Goal: Transaction & Acquisition: Purchase product/service

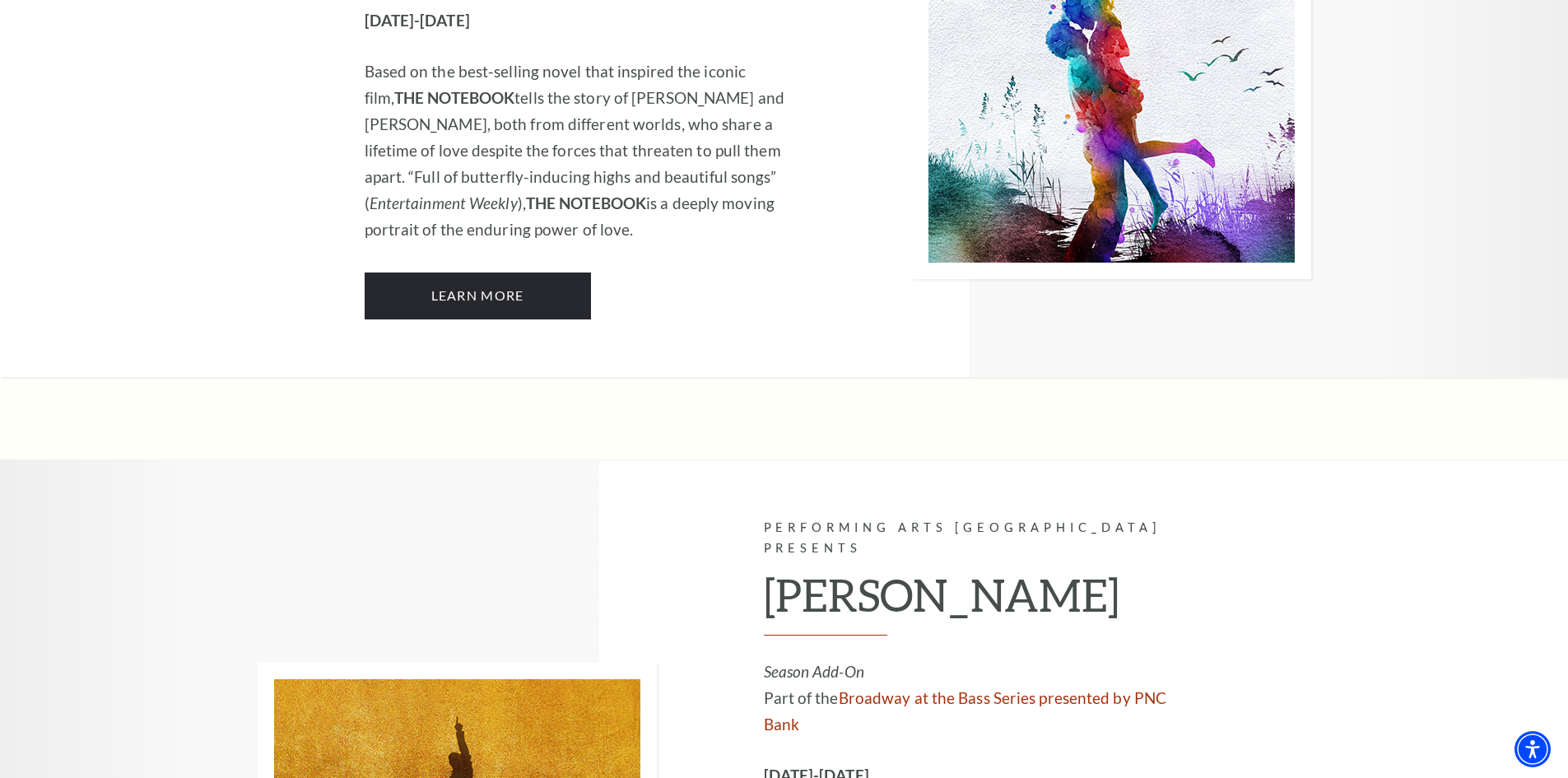
scroll to position [10789, 0]
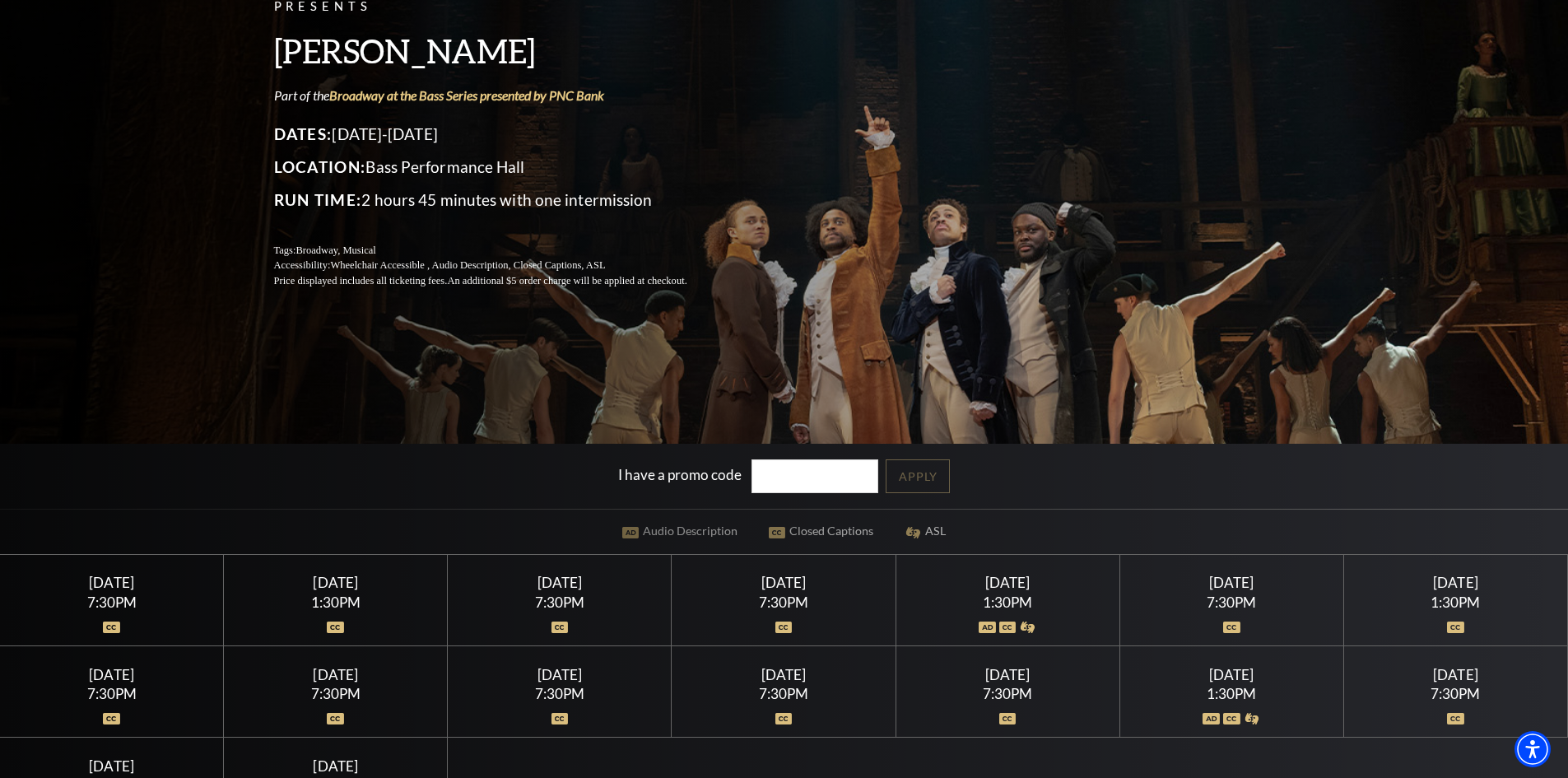
scroll to position [247, 0]
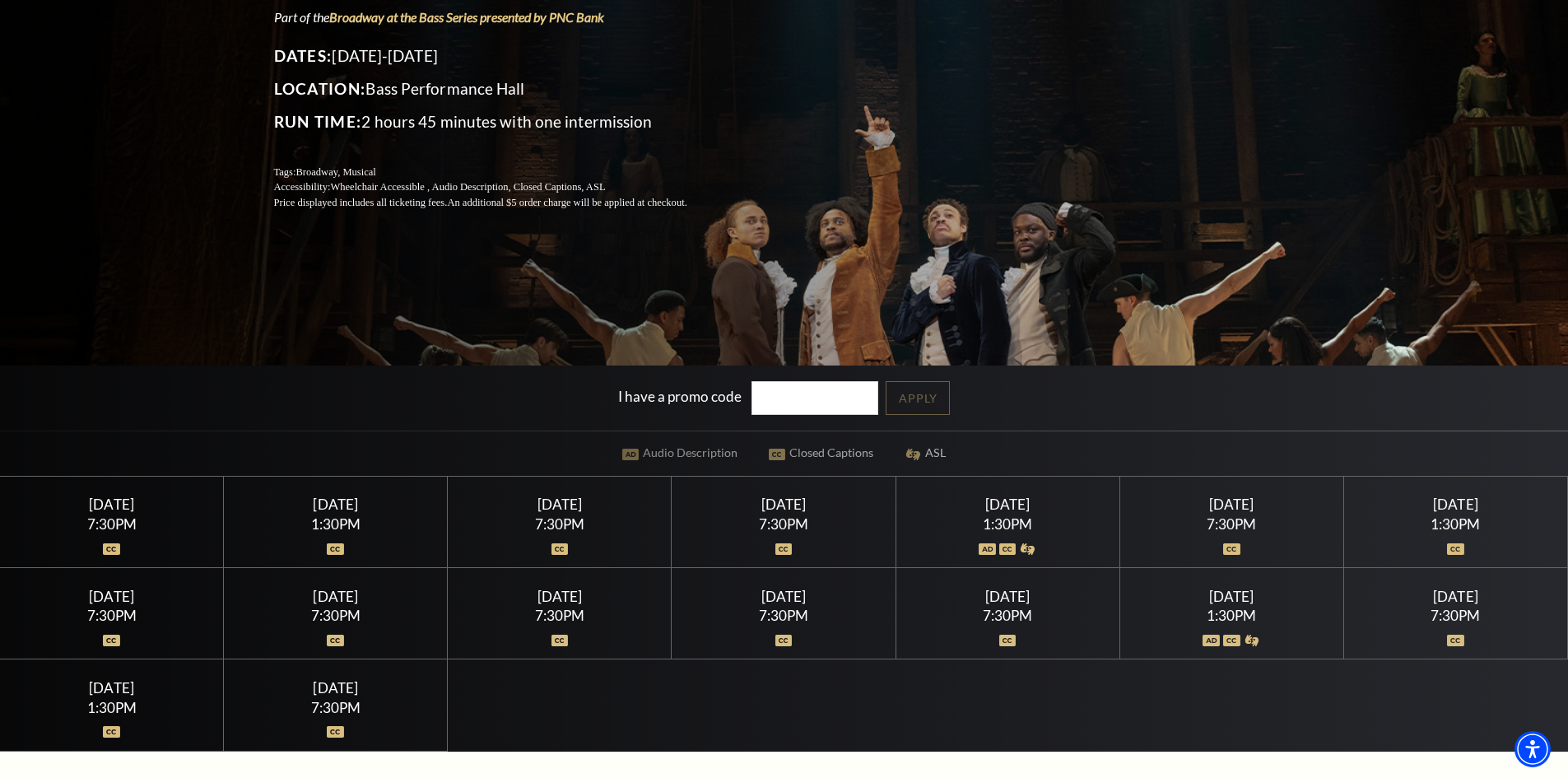
click at [337, 518] on div "1:30PM" at bounding box center [336, 524] width 185 height 14
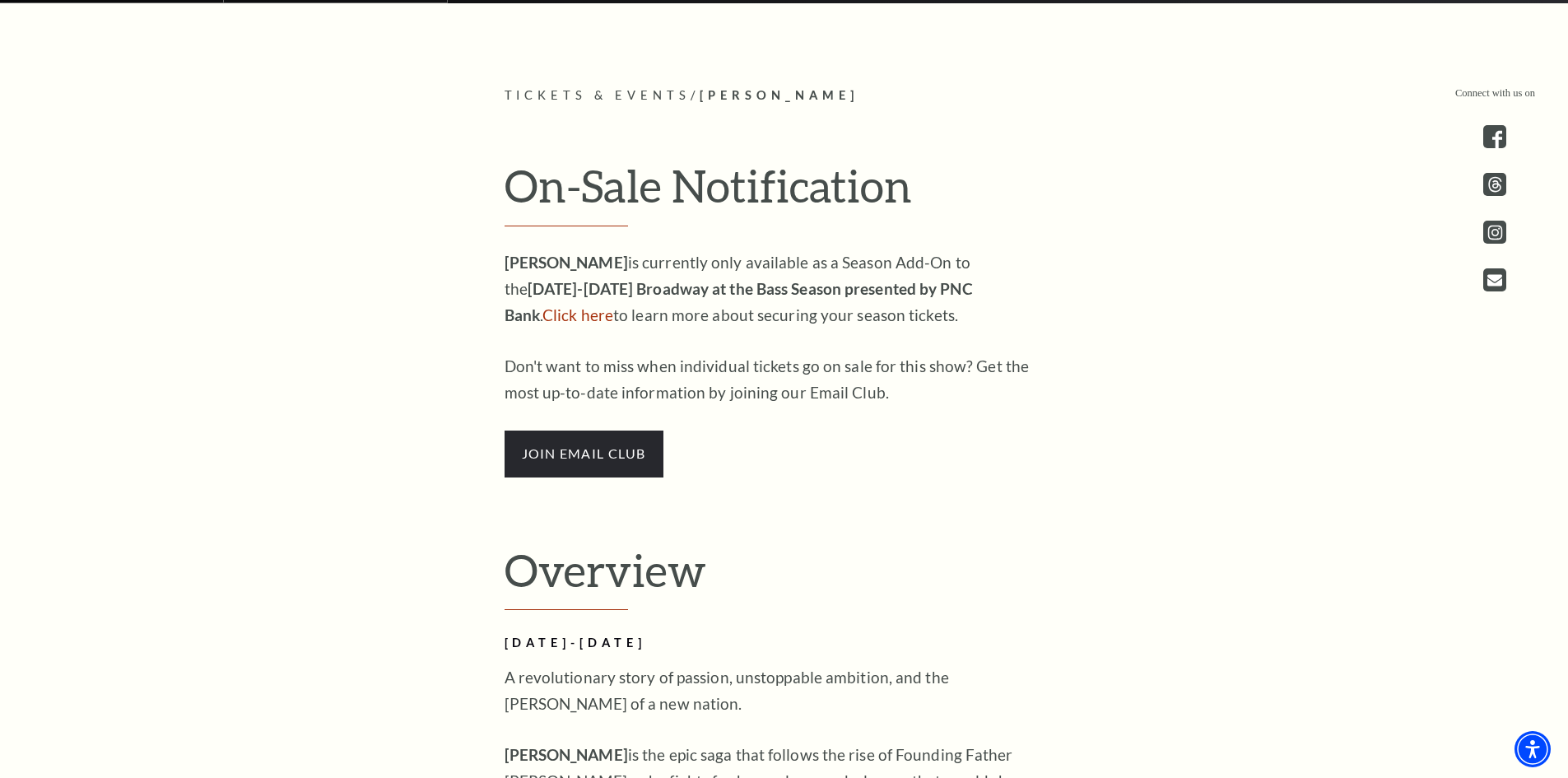
scroll to position [988, 0]
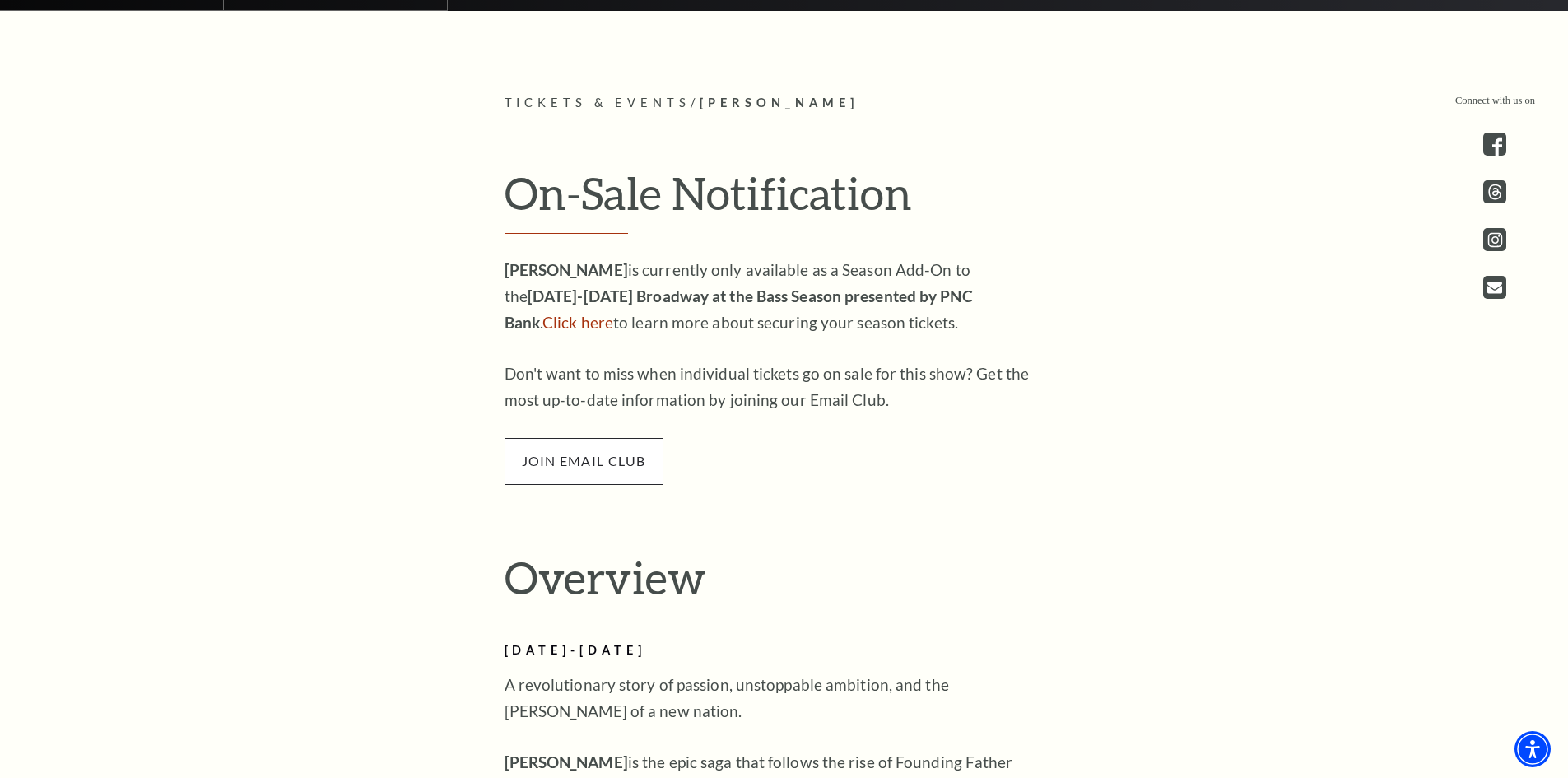
click at [600, 461] on span "join email club" at bounding box center [584, 462] width 159 height 46
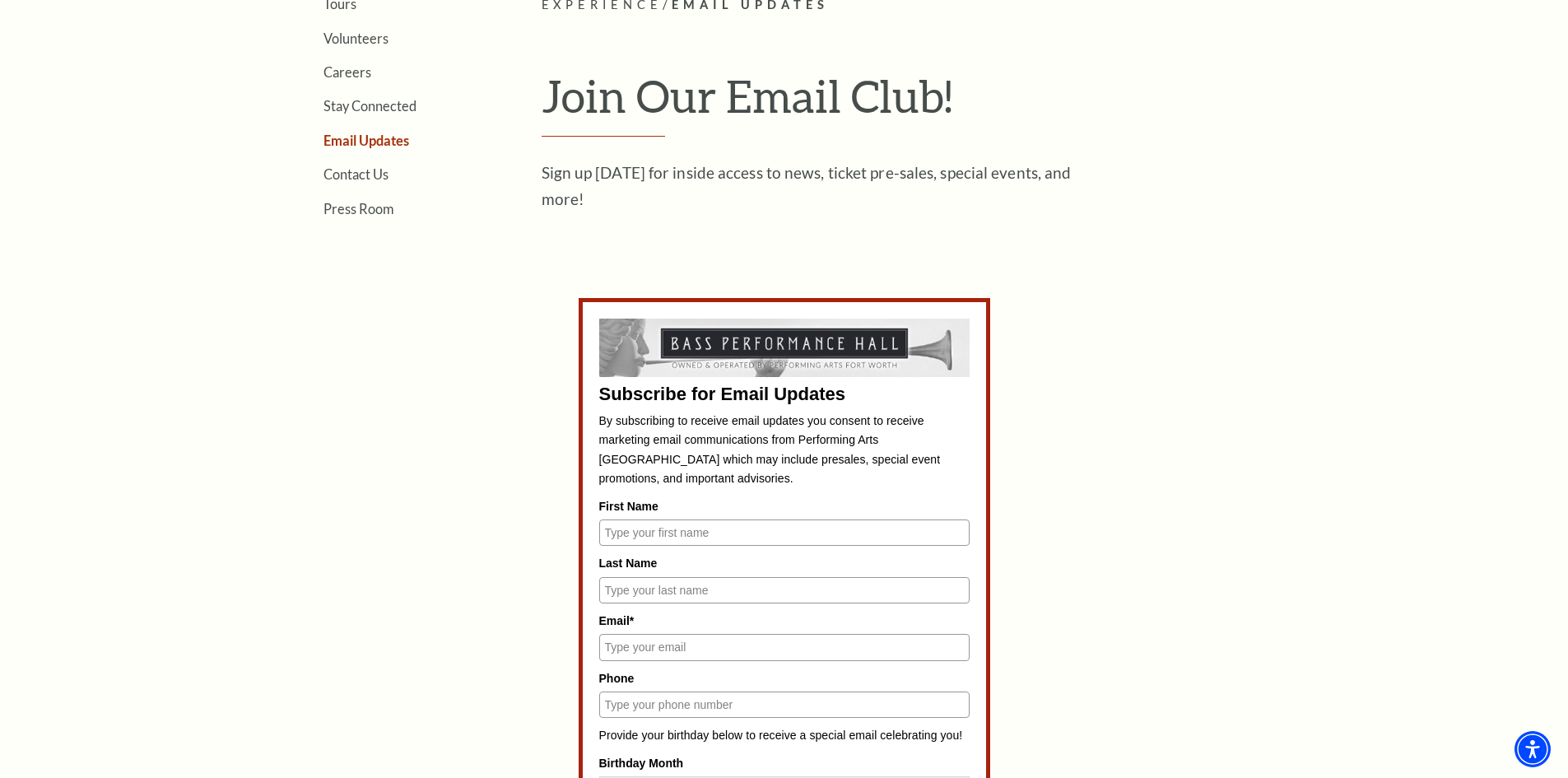
scroll to position [659, 0]
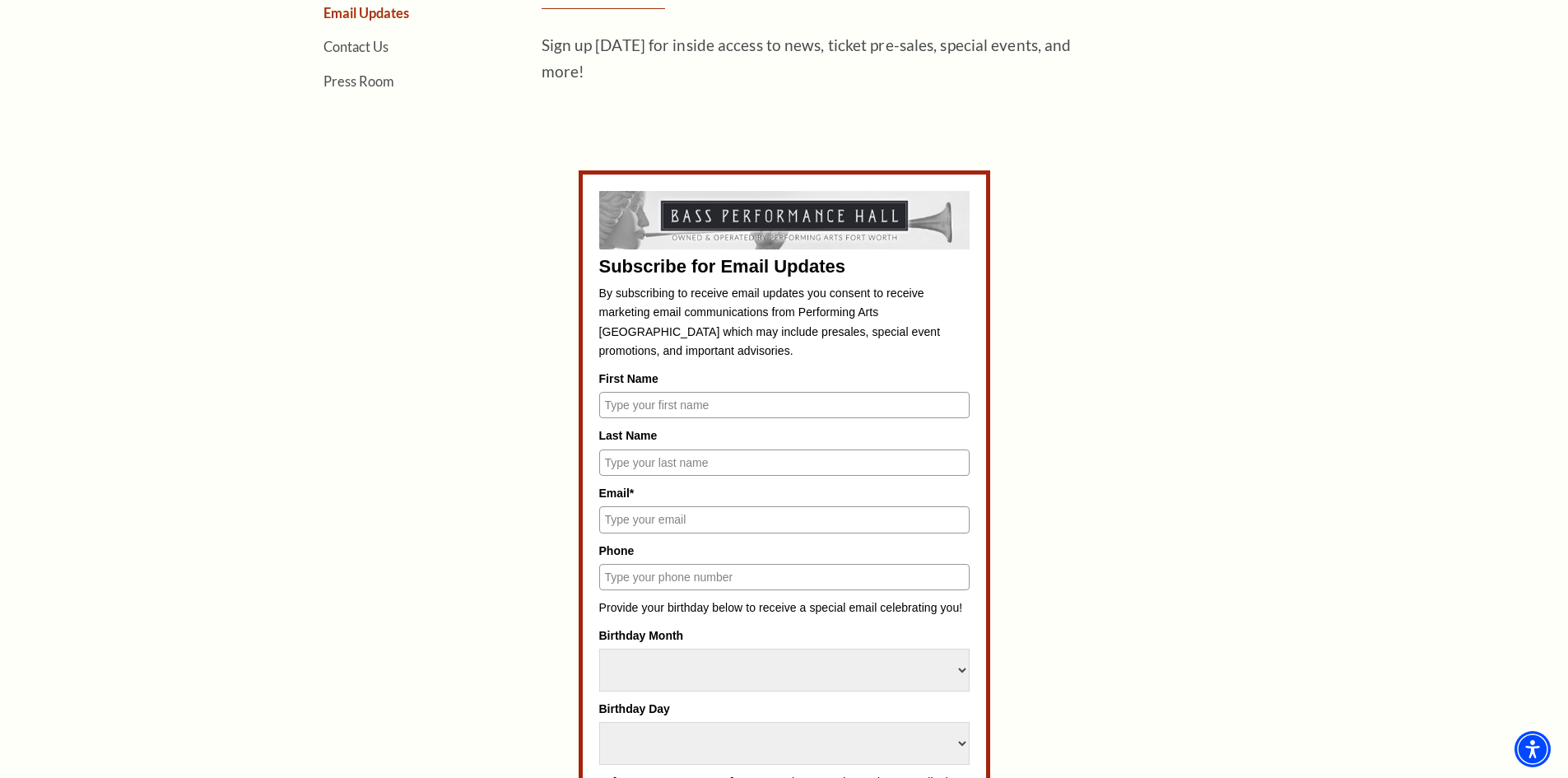
click at [637, 399] on input "First Name" at bounding box center [784, 406] width 371 height 27
type input "Candice"
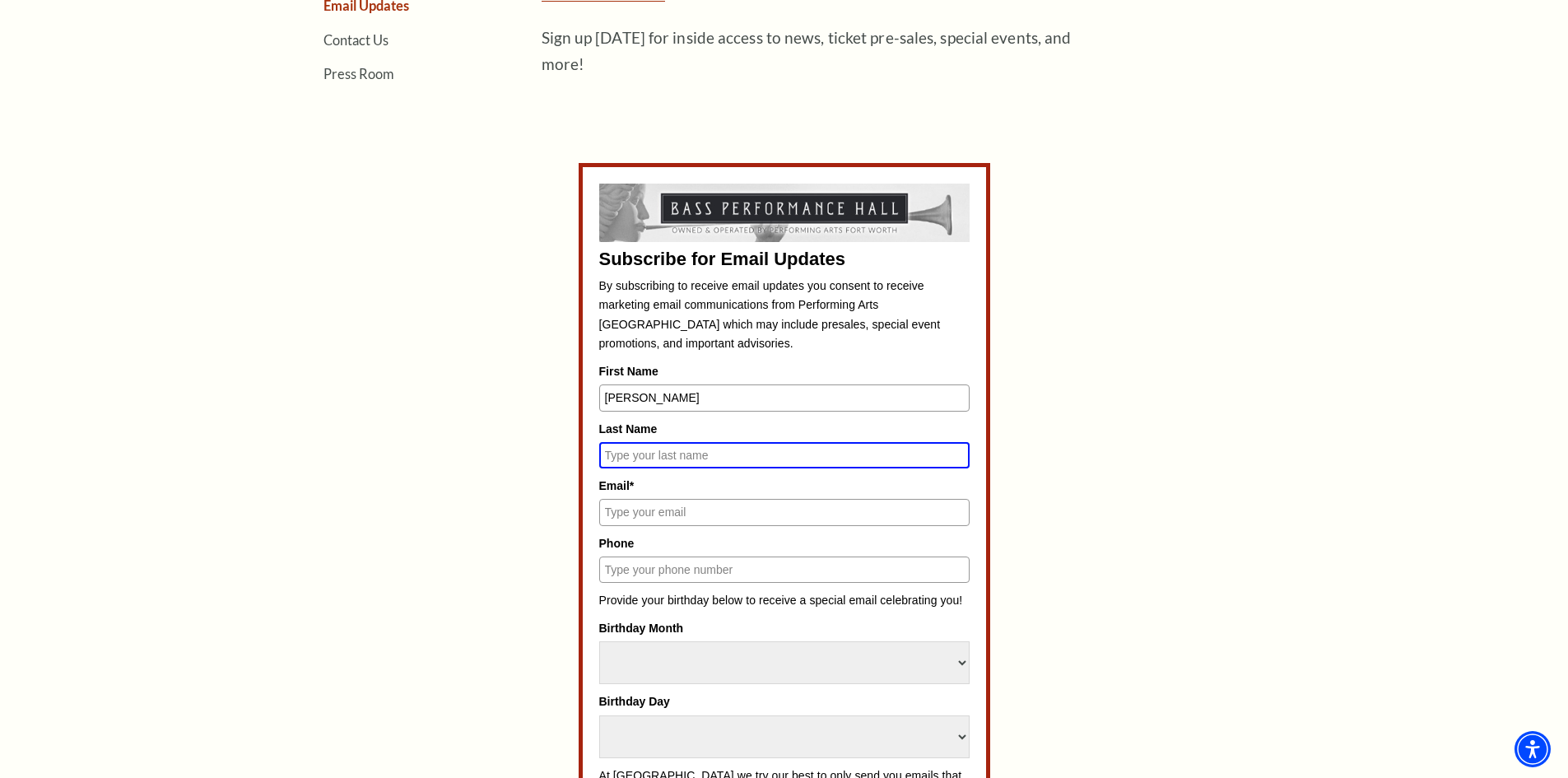
scroll to position [651, 0]
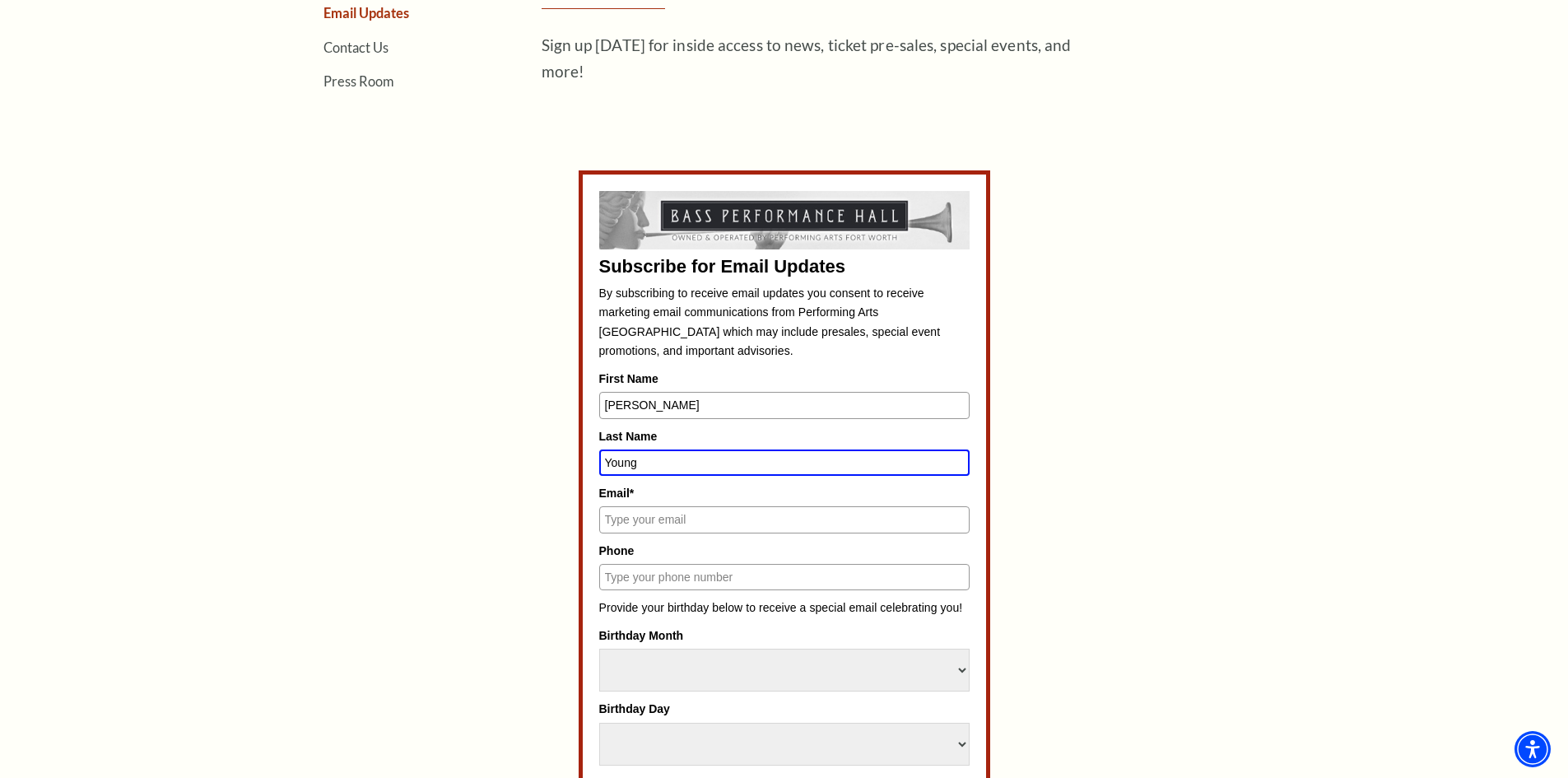
type input "Young"
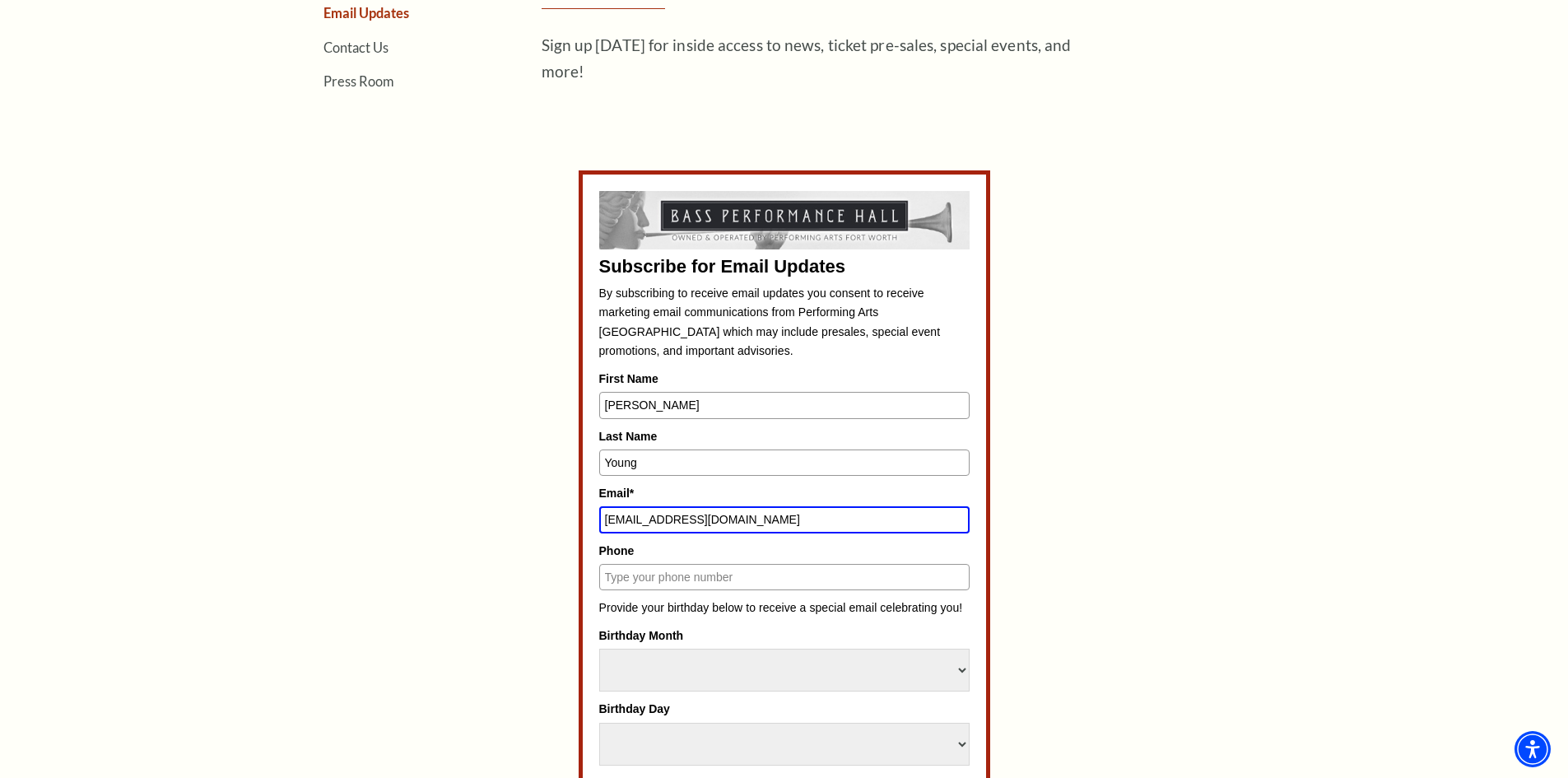
type input "cxyoung64@yahoo.com"
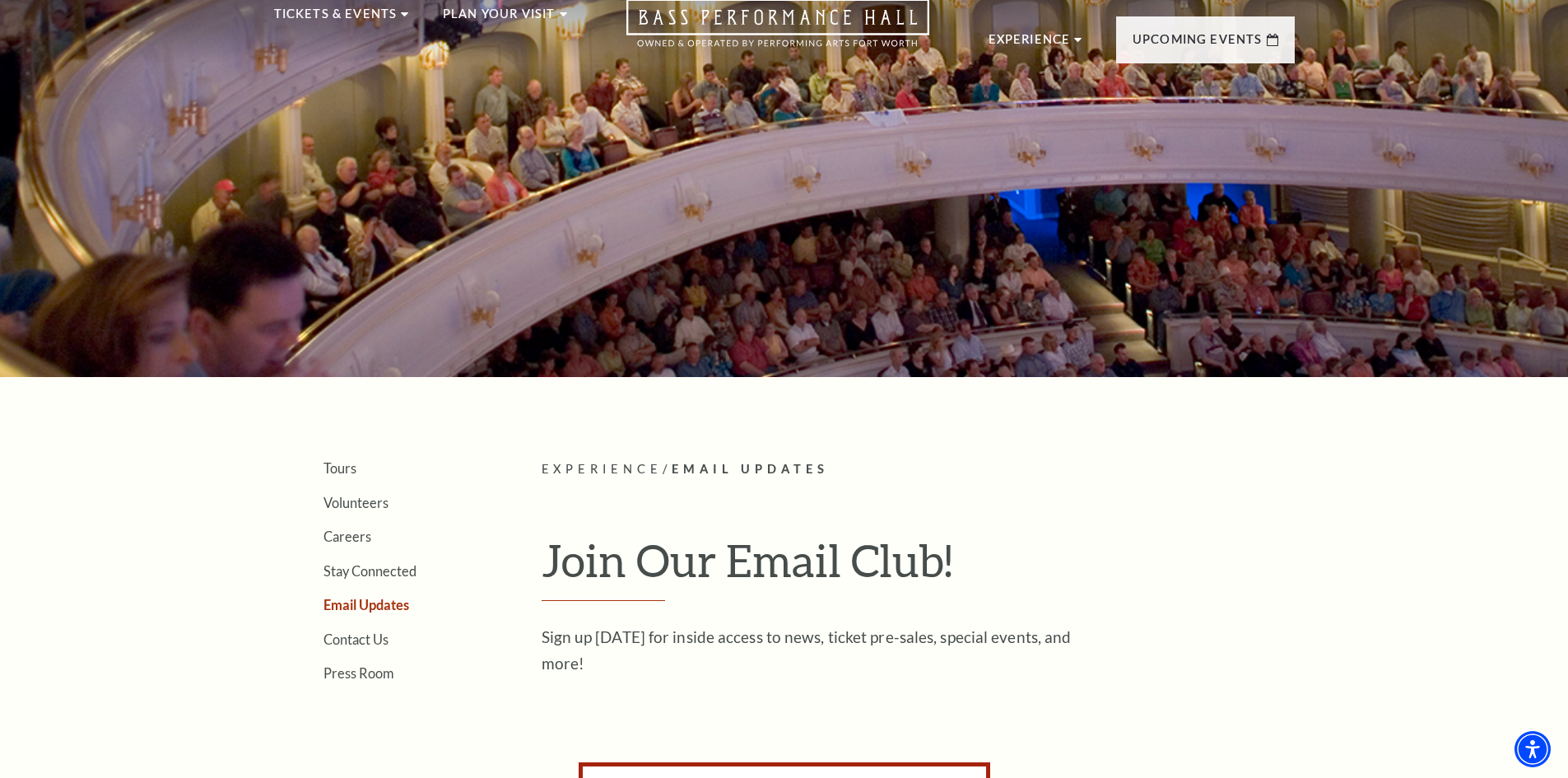
scroll to position [0, 0]
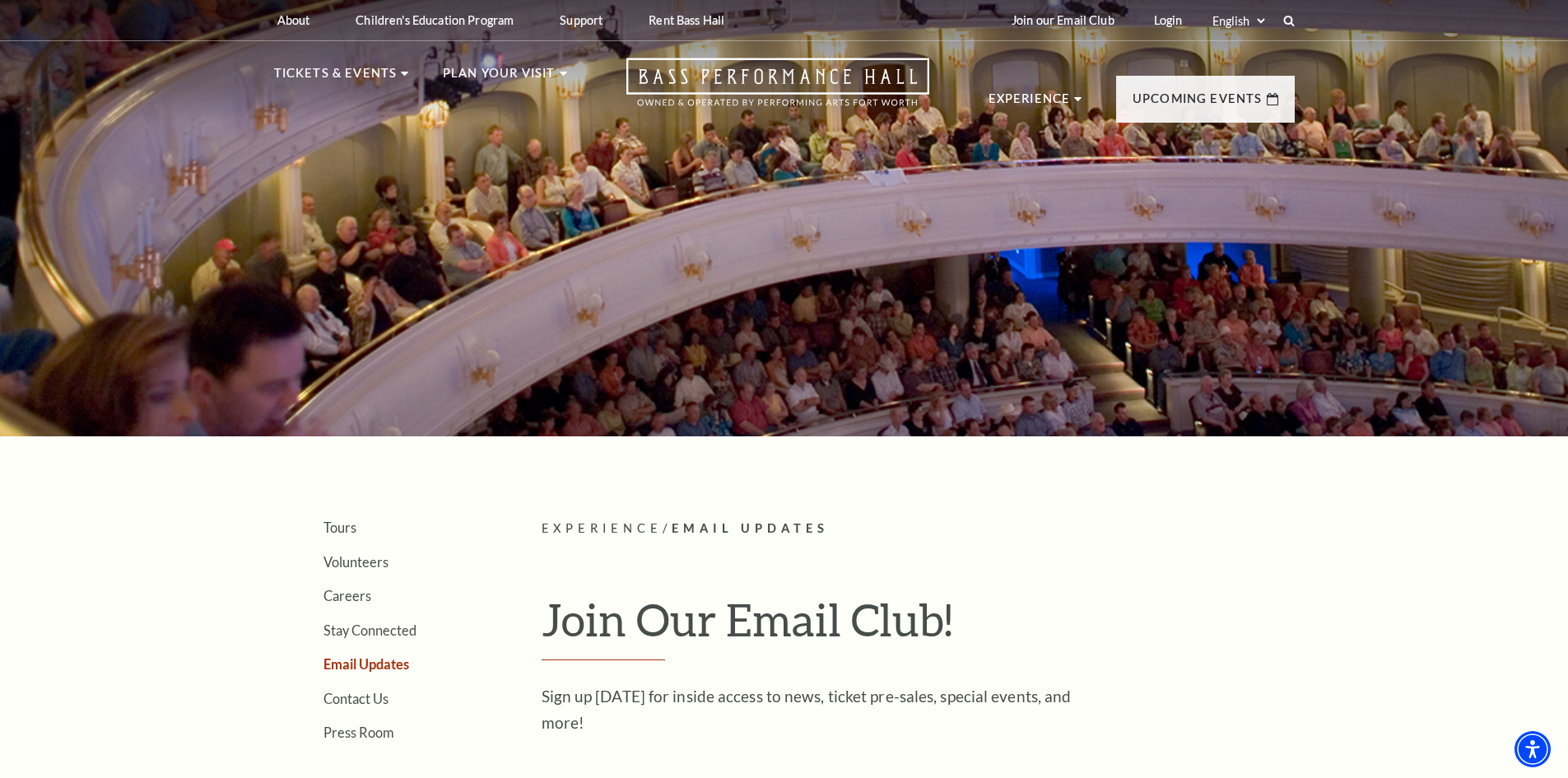
click at [1255, 623] on h1 "Join Our Email Club!" at bounding box center [919, 627] width 754 height 68
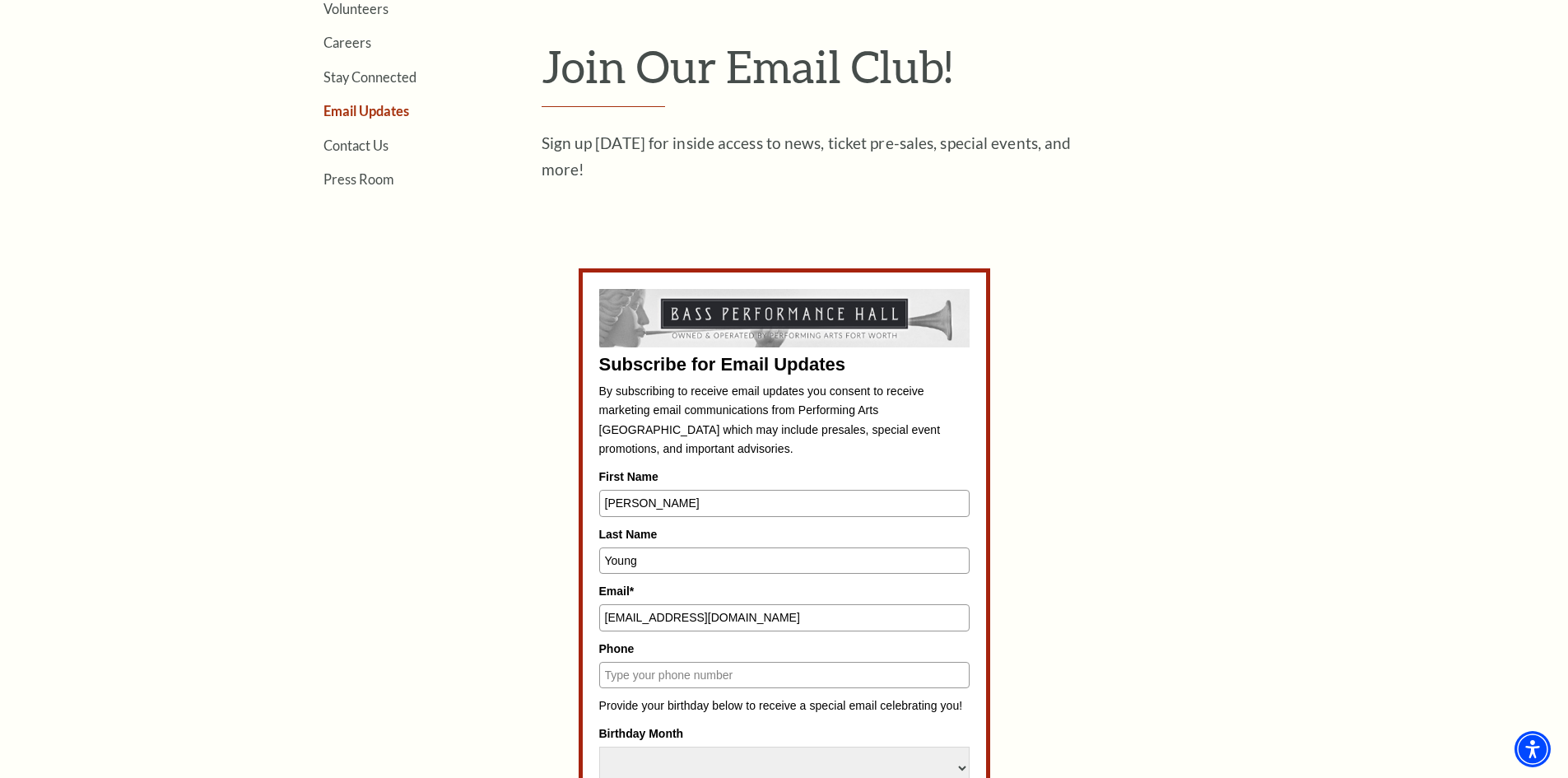
scroll to position [659, 0]
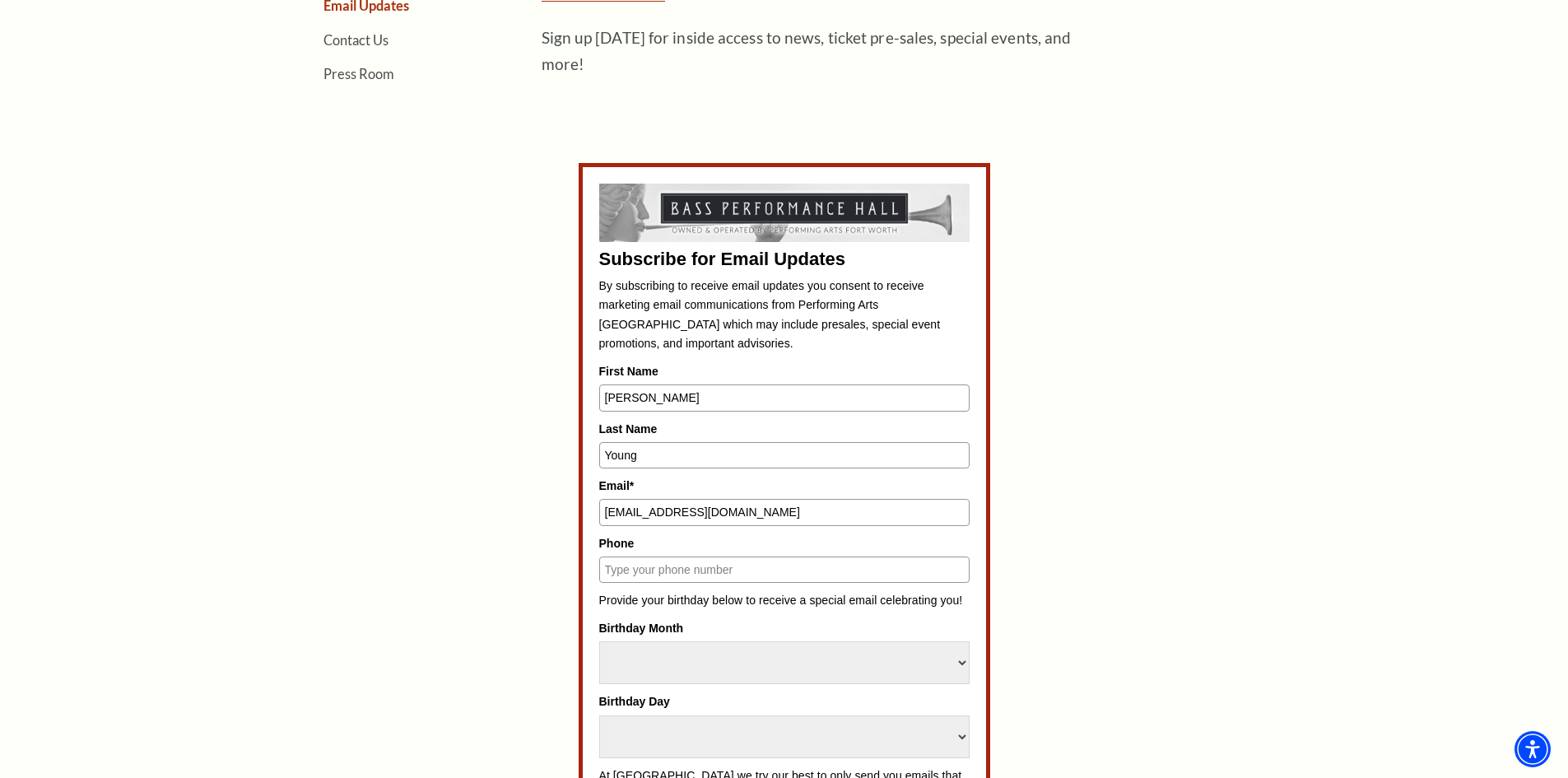
click at [629, 574] on input "Phone" at bounding box center [784, 570] width 371 height 27
type input "6824725290"
drag, startPoint x: 655, startPoint y: 638, endPoint x: 661, endPoint y: 651, distance: 14.3
click at [656, 638] on label "Birthday Month" at bounding box center [784, 628] width 371 height 18
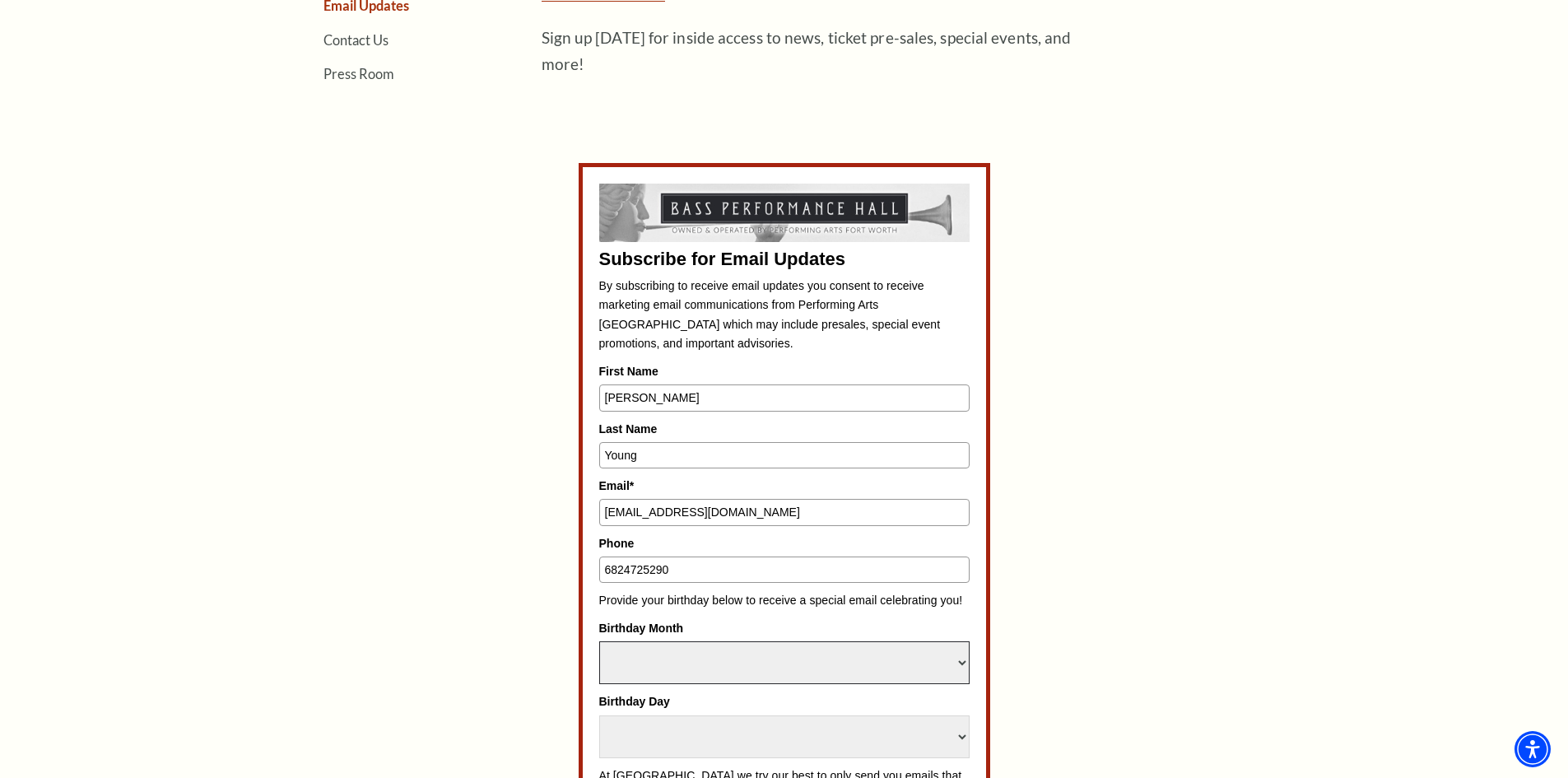
click at [656, 641] on select "Select Month January February March April May June July August September Octobe…" at bounding box center [784, 663] width 371 height 43
click at [671, 668] on select "Select Month January February March April May June July August September Octobe…" at bounding box center [784, 663] width 371 height 43
select select "May"
click at [599, 641] on select "Select Month January February March April May June July August September Octobe…" at bounding box center [784, 663] width 371 height 43
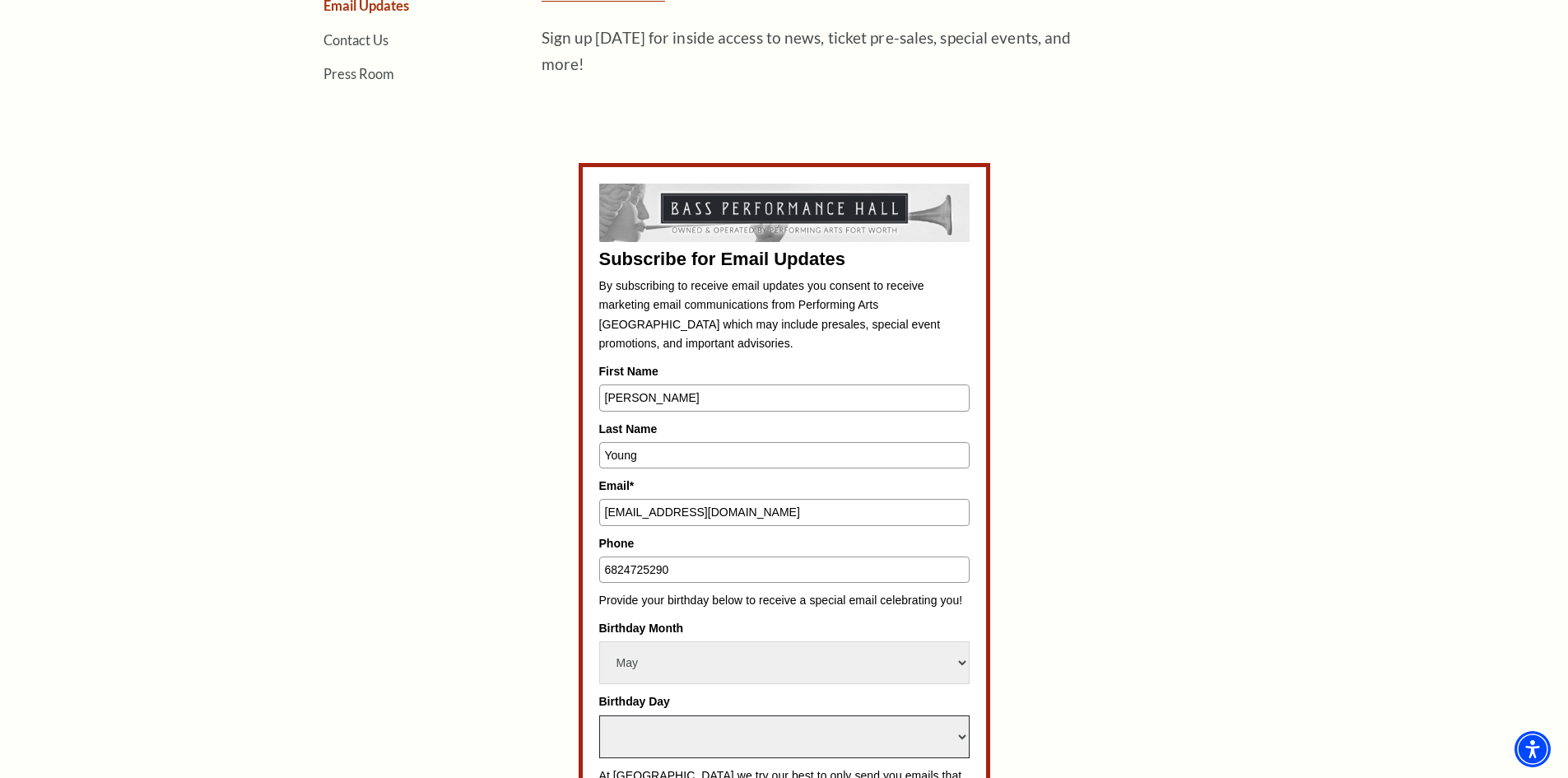
click at [696, 736] on select "Select Day 1 2 3 4 5 6 7 8 9 10 11 12 13 14 15 16 17 18 19 20 21 22 23 24 25 26…" at bounding box center [784, 737] width 371 height 43
select select "7"
click at [599, 715] on select "Select Day 1 2 3 4 5 6 7 8 9 10 11 12 13 14 15 16 17 18 19 20 21 22 23 24 25 26…" at bounding box center [784, 737] width 371 height 43
drag, startPoint x: 482, startPoint y: 470, endPoint x: 589, endPoint y: 467, distance: 107.0
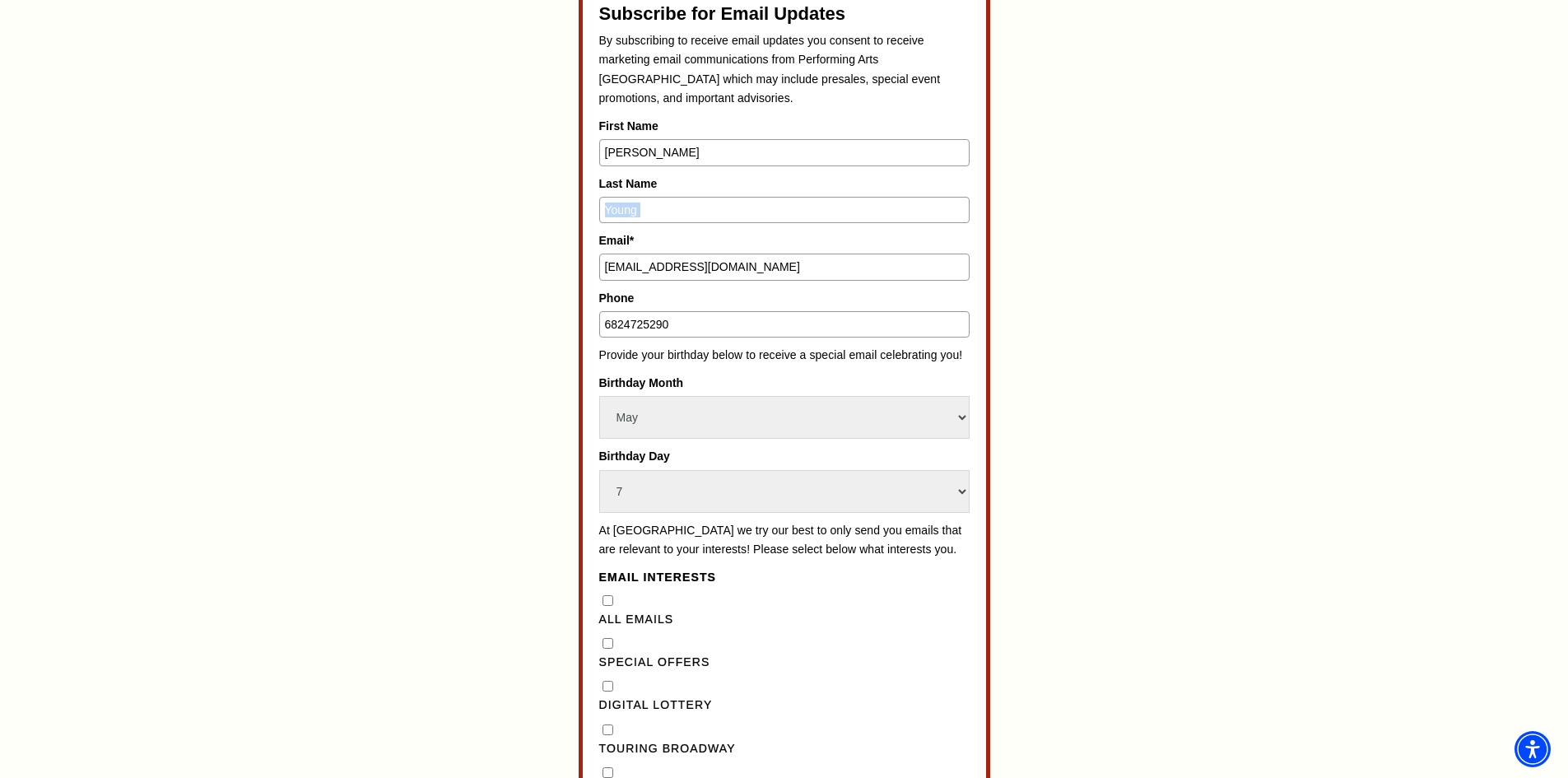
scroll to position [906, 0]
click at [608, 605] on Emails"] "All Emails" at bounding box center [608, 599] width 11 height 11
checkbox Emails"] "true"
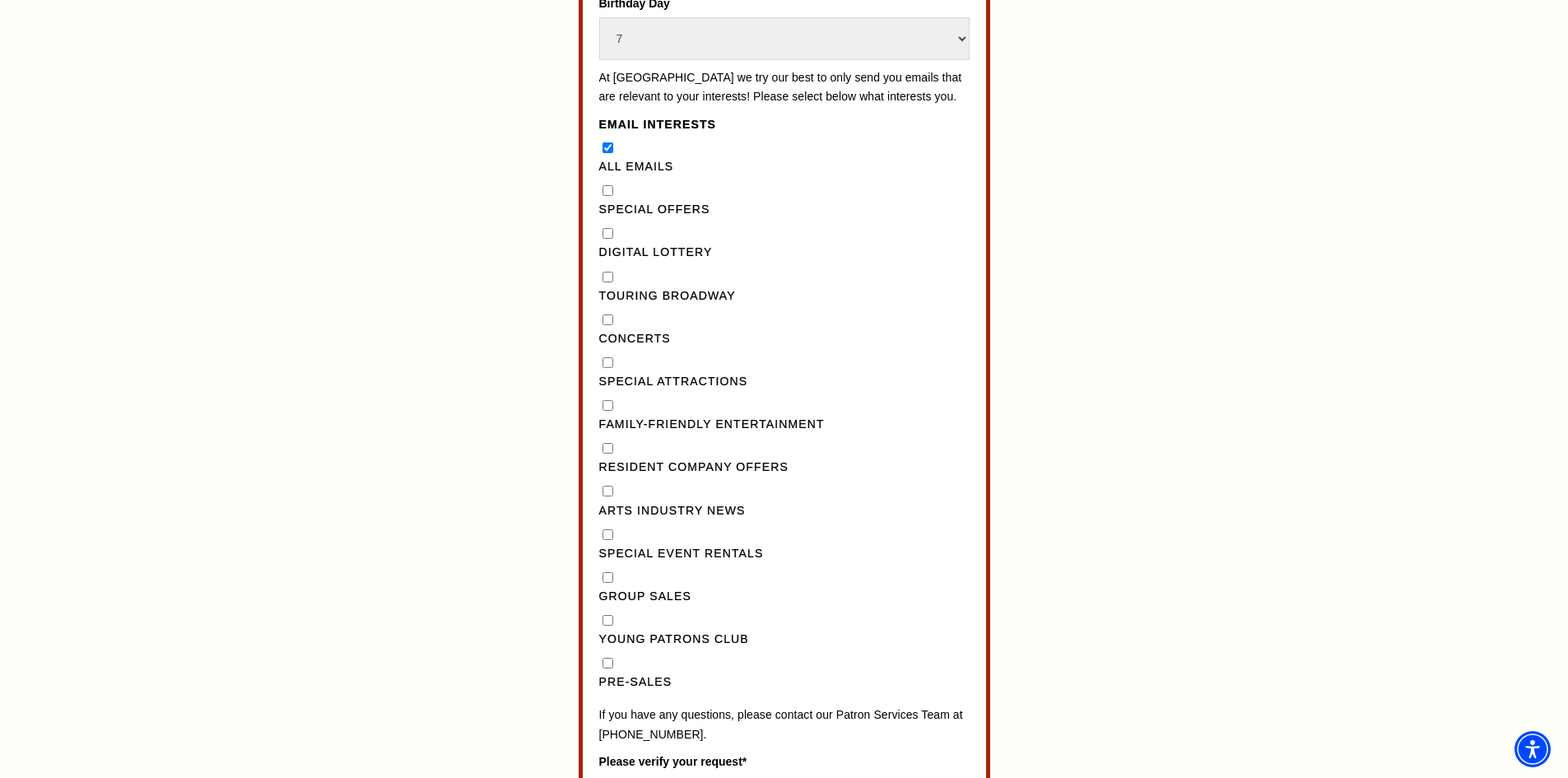
scroll to position [1318, 0]
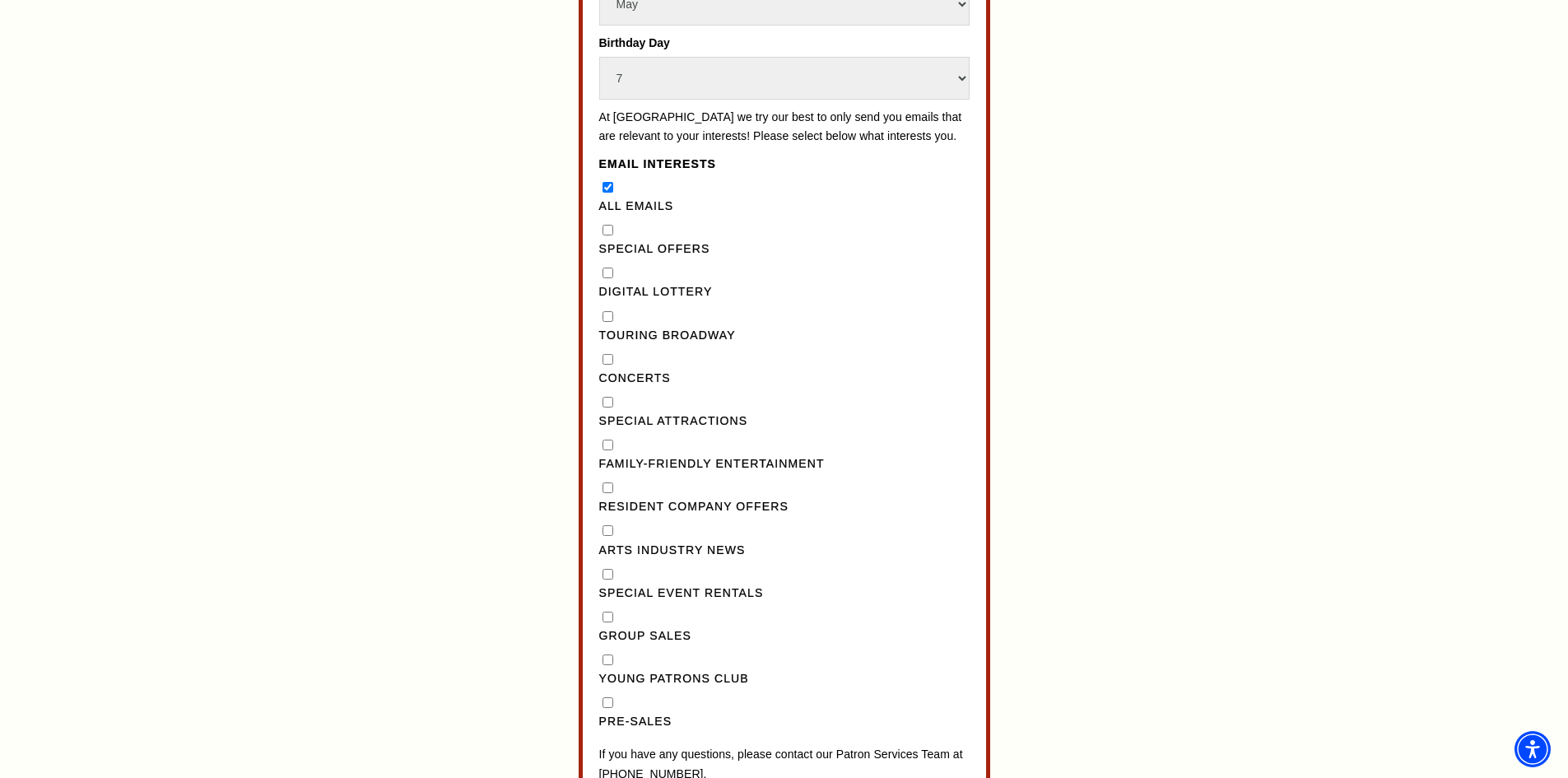
click at [604, 322] on Broadway"] "Touring Broadway" at bounding box center [608, 317] width 11 height 11
checkbox Broadway"] "true"
click at [605, 364] on input "Concerts" at bounding box center [608, 359] width 11 height 11
checkbox input "true"
click at [607, 407] on Attractions"] "Special Attractions" at bounding box center [608, 402] width 11 height 11
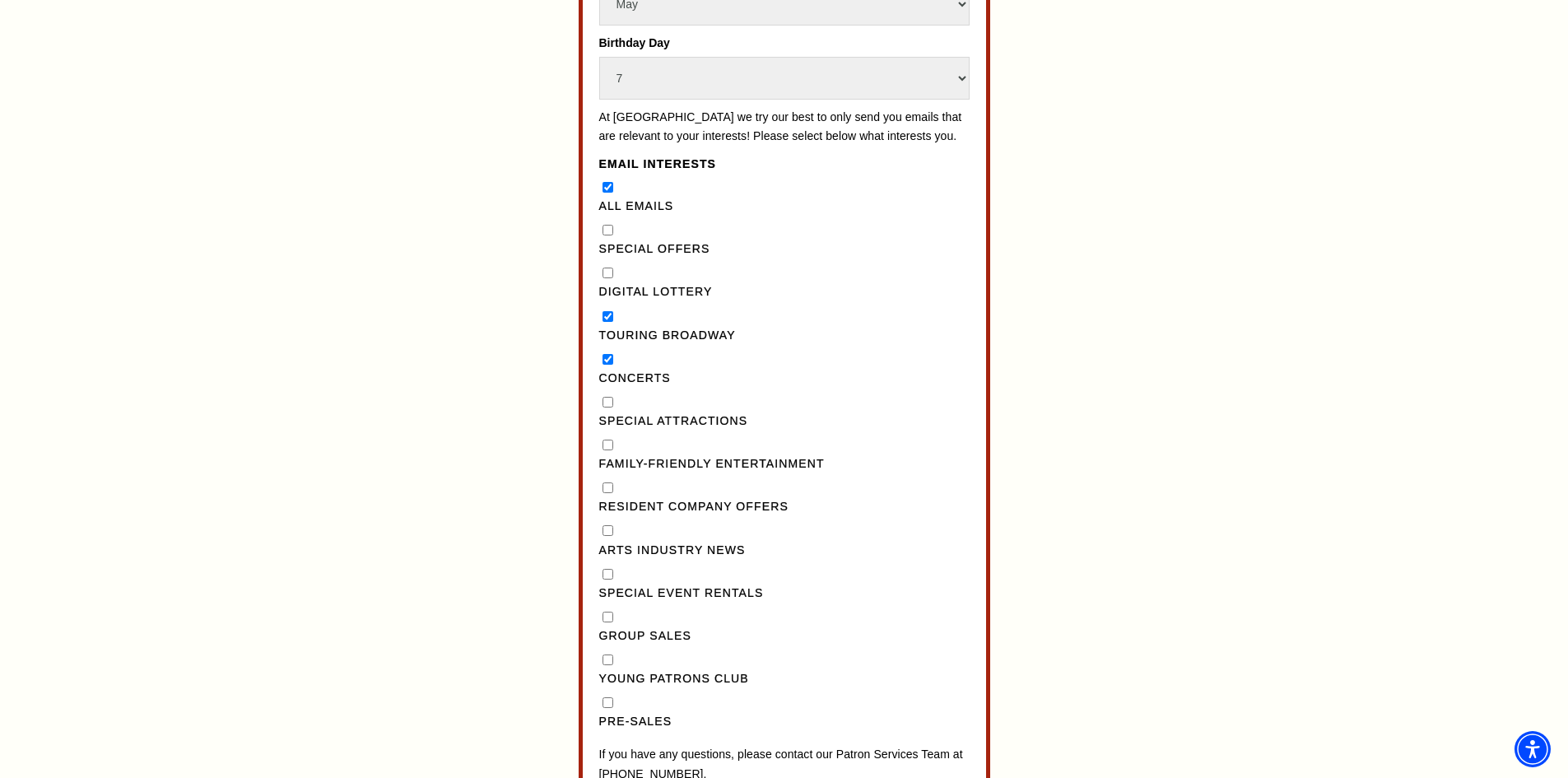
checkbox Attractions"] "true"
click at [533, 432] on div "Subscribe for Email Updates By subscribing to receive email updates you consent…" at bounding box center [784, 187] width 765 height 1365
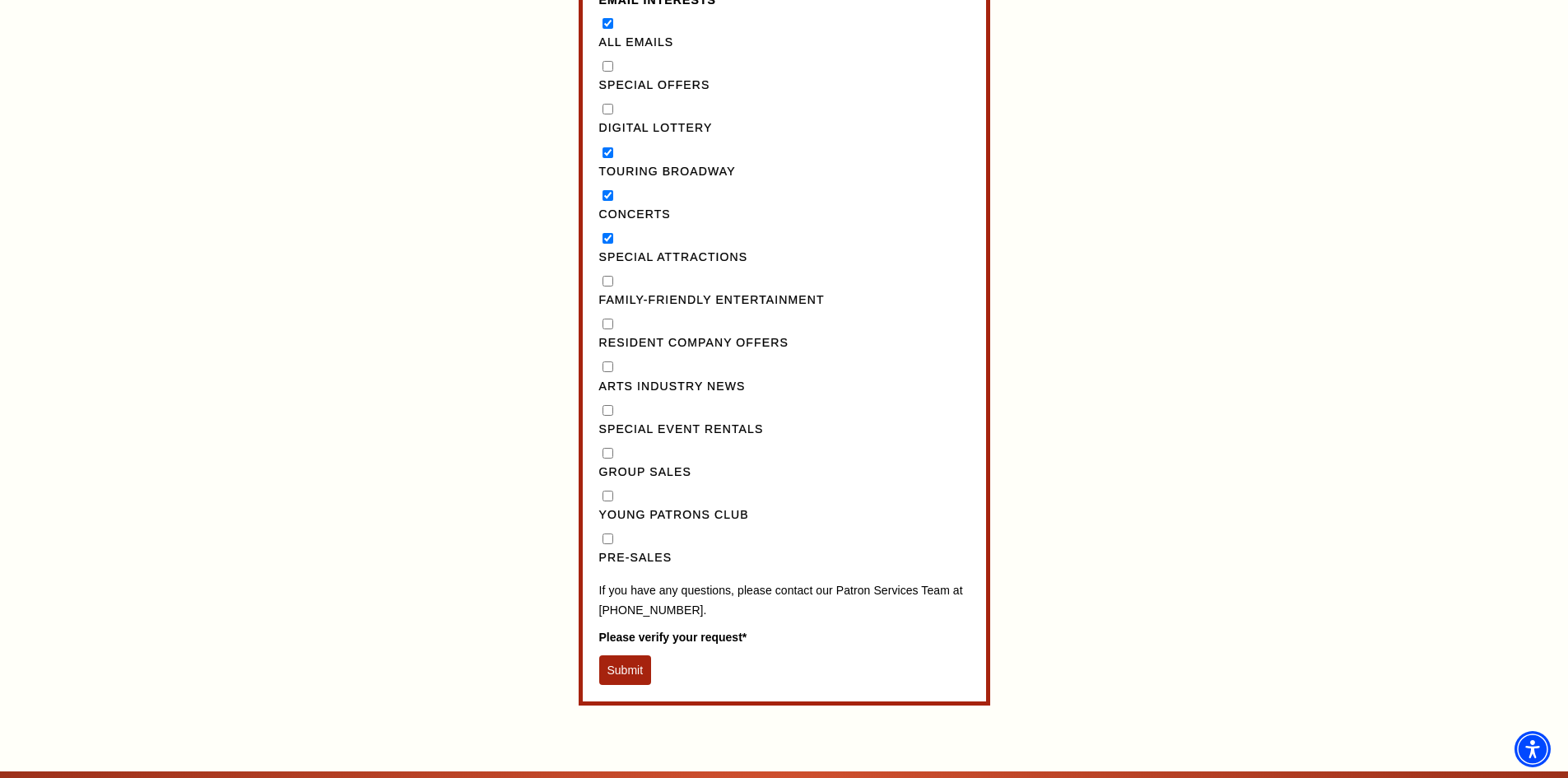
scroll to position [1483, 0]
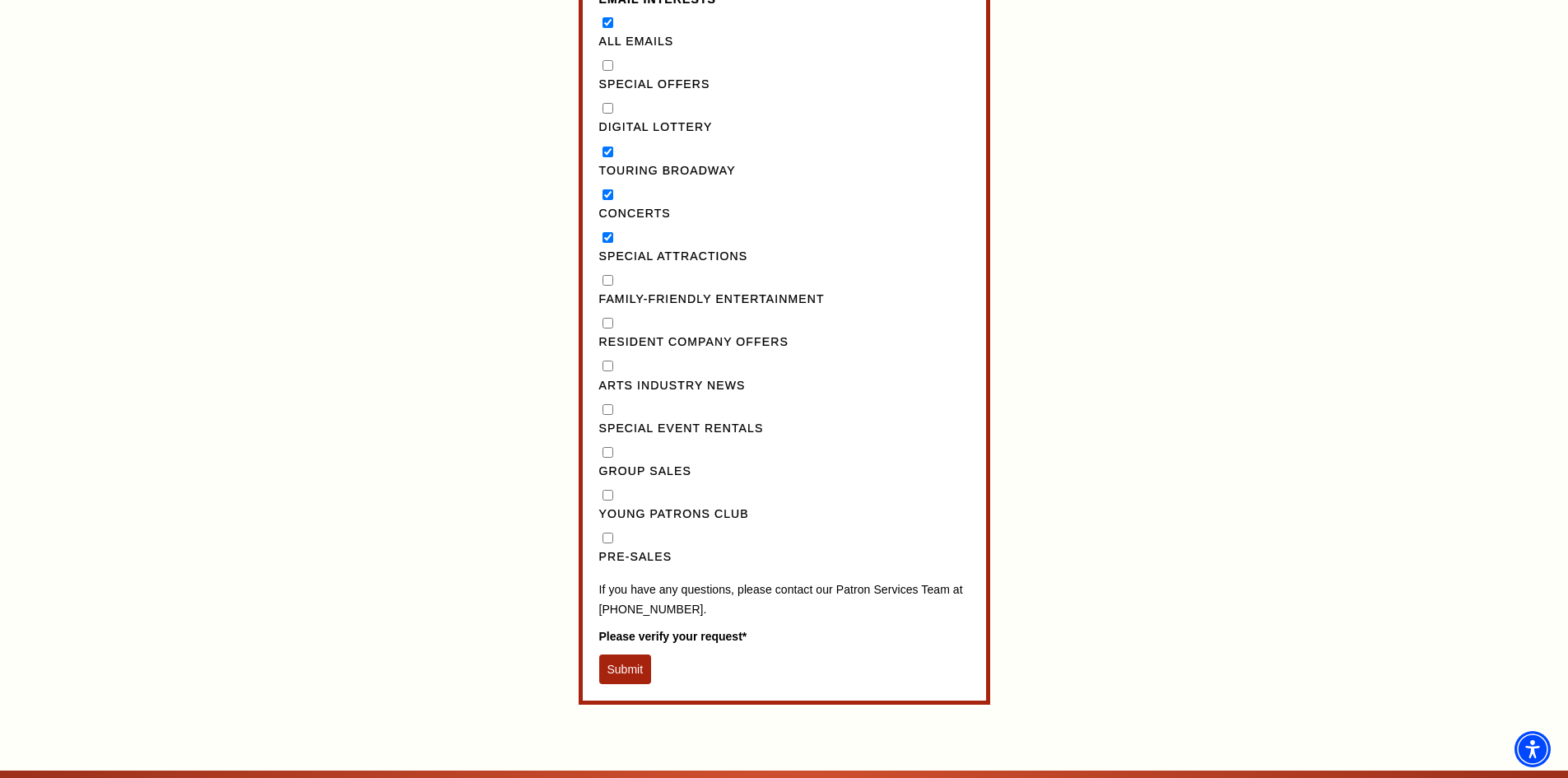
click at [618, 677] on button "Submit" at bounding box center [625, 669] width 53 height 29
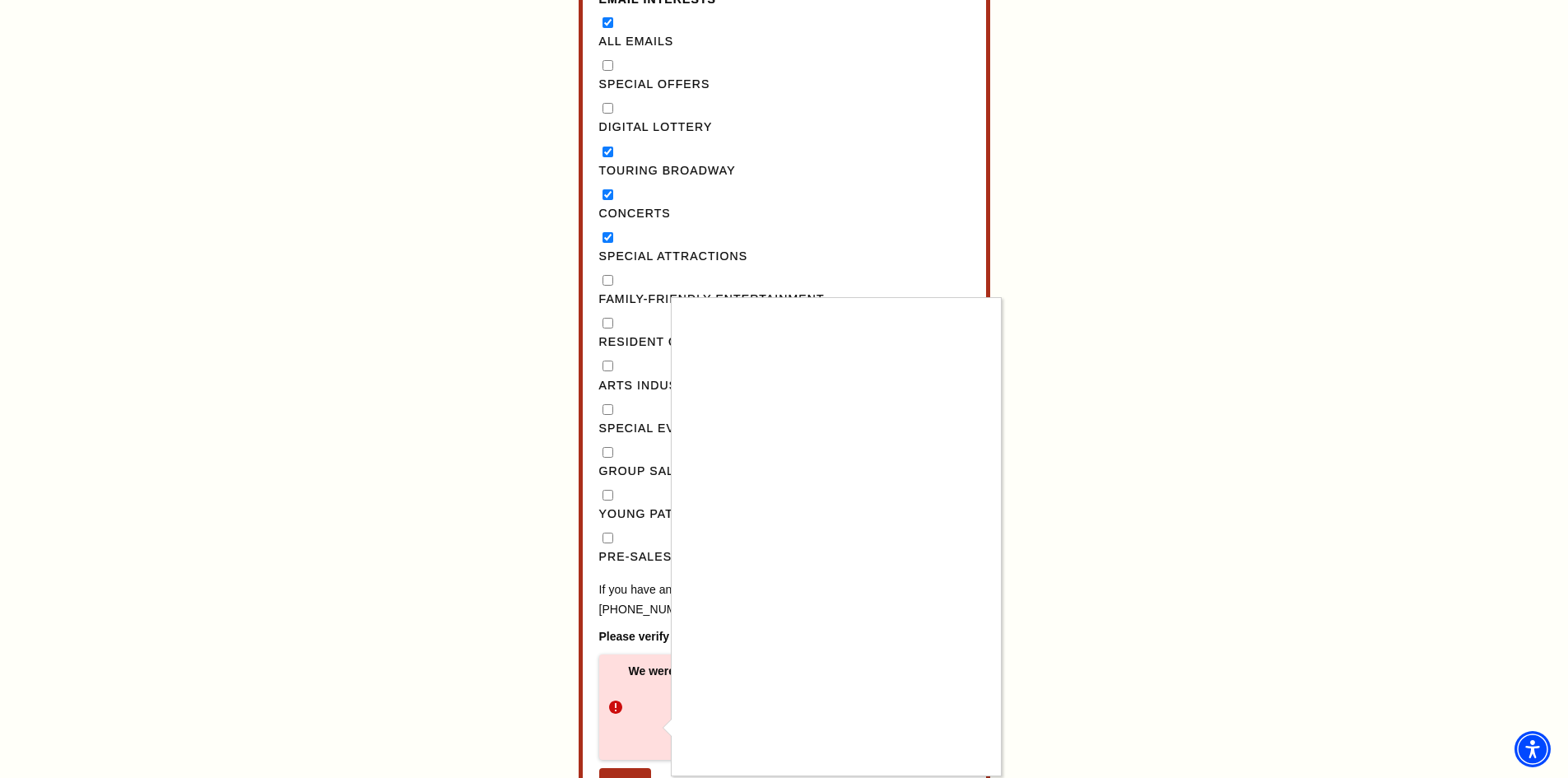
click at [1297, 486] on div at bounding box center [784, 389] width 1568 height 778
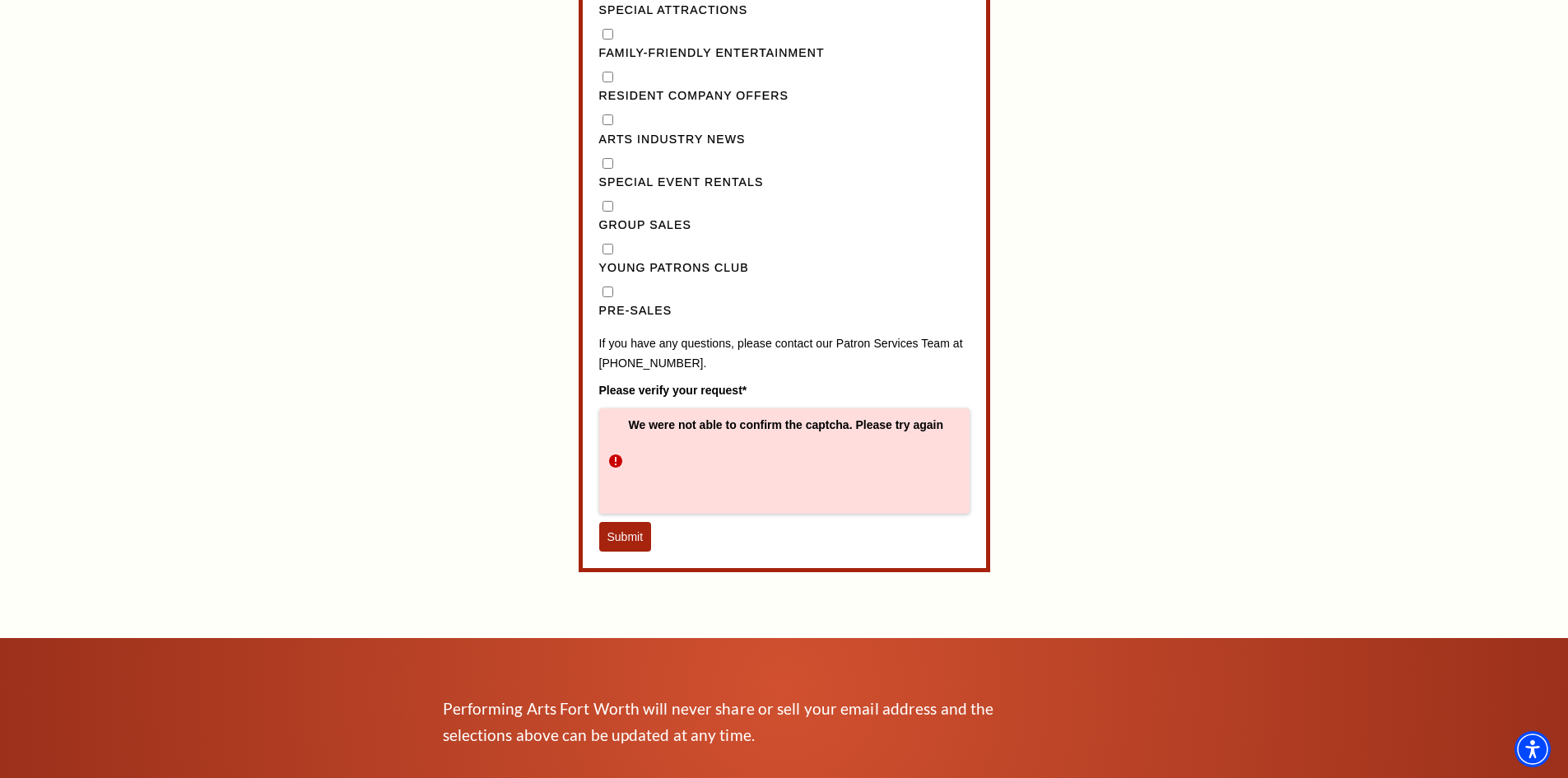
scroll to position [1729, 0]
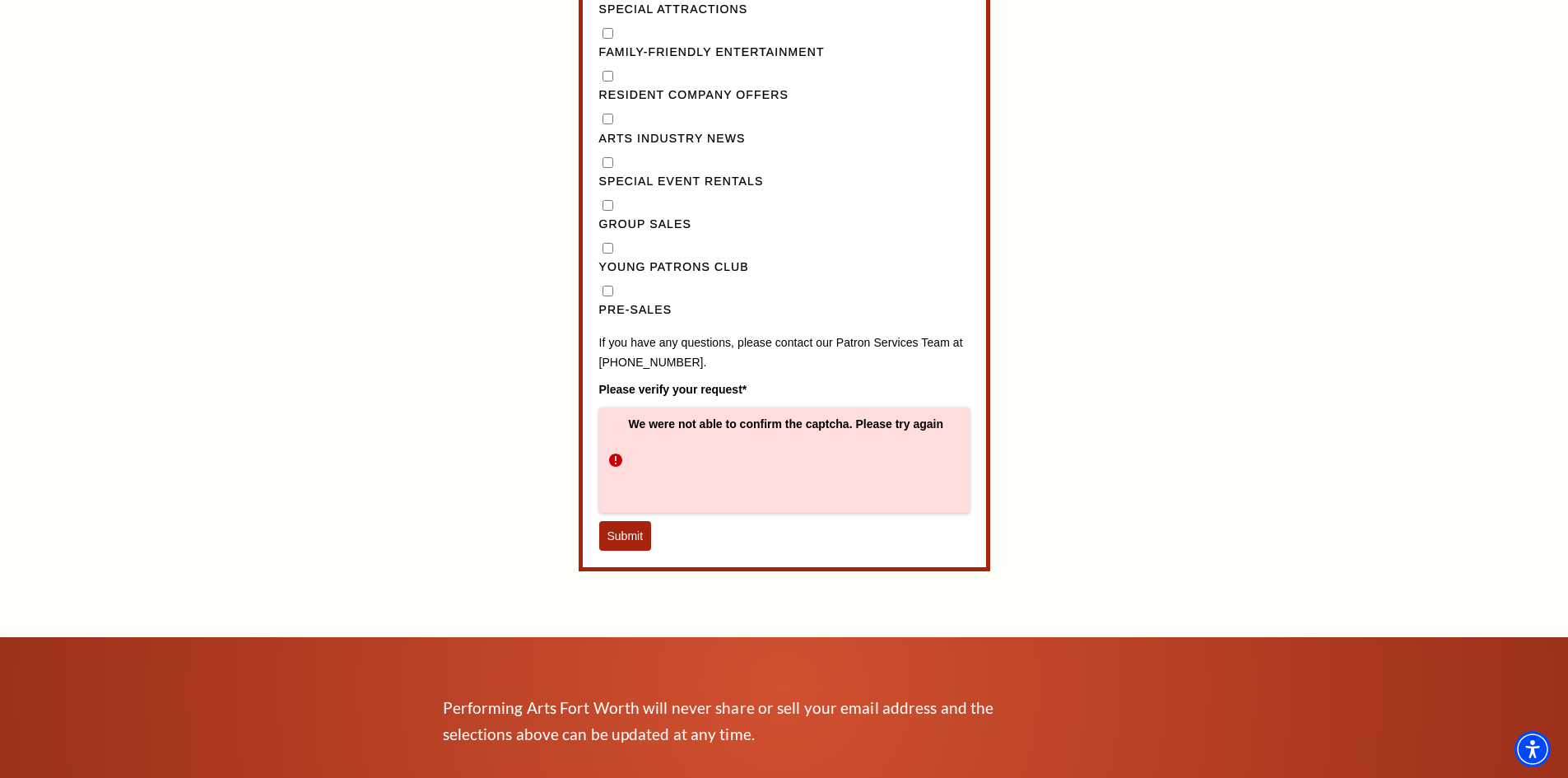
click at [629, 551] on button "Submit" at bounding box center [625, 536] width 53 height 29
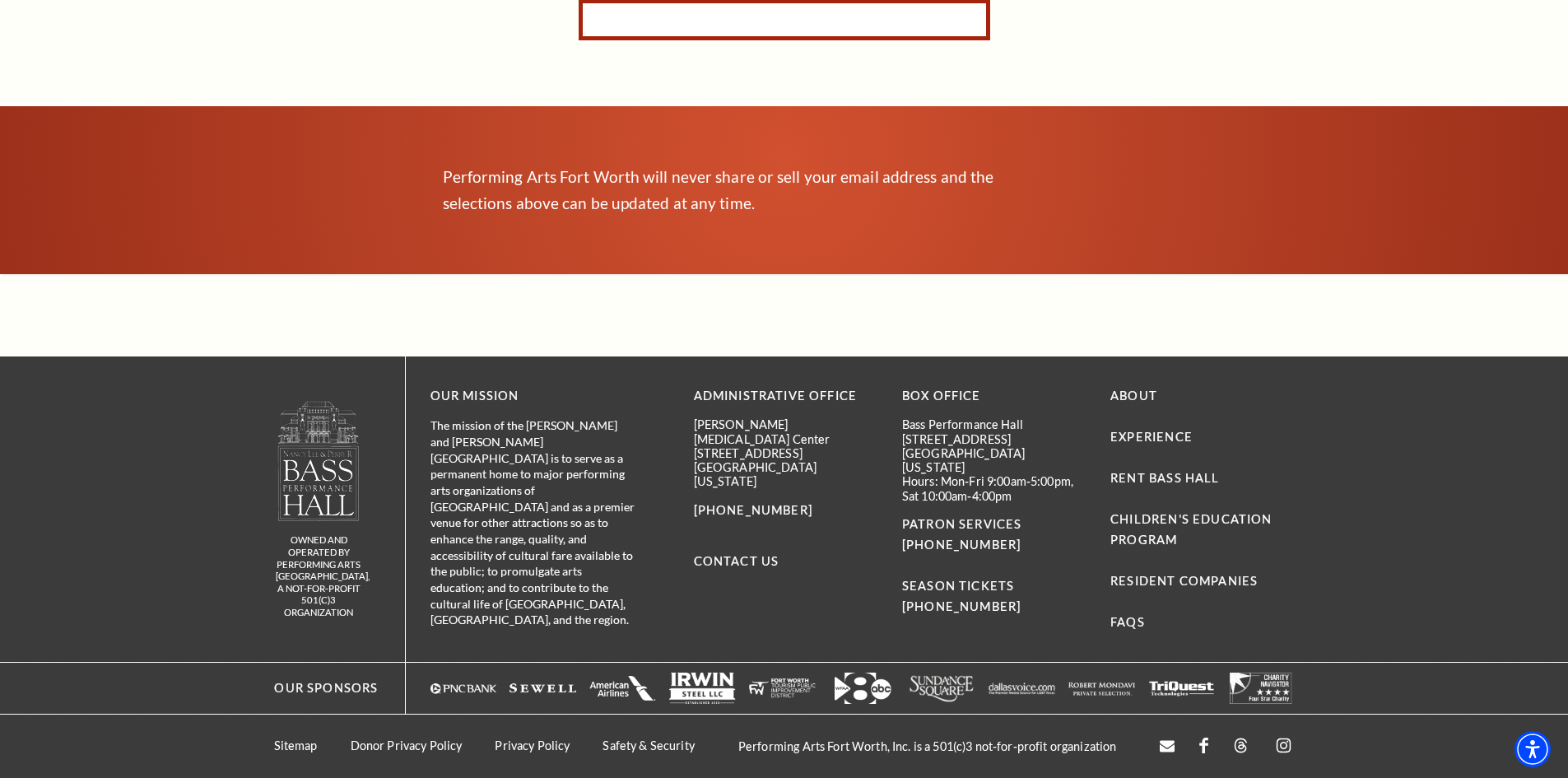
scroll to position [823, 0]
click at [1297, 51] on div "Subscribe for Email Updates By subscribing to receive email updates you consent…" at bounding box center [784, 137] width 1568 height 275
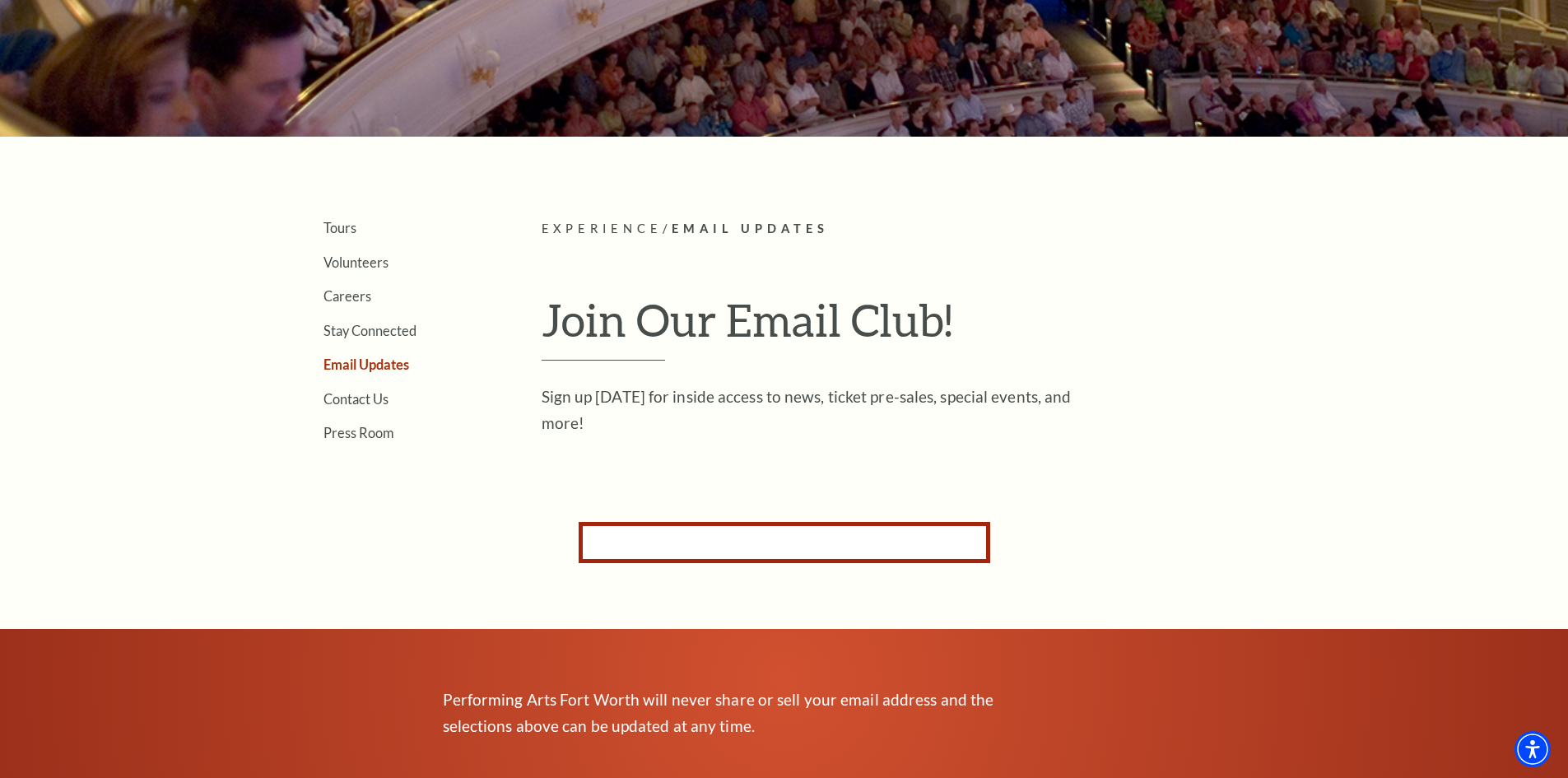
scroll to position [81, 0]
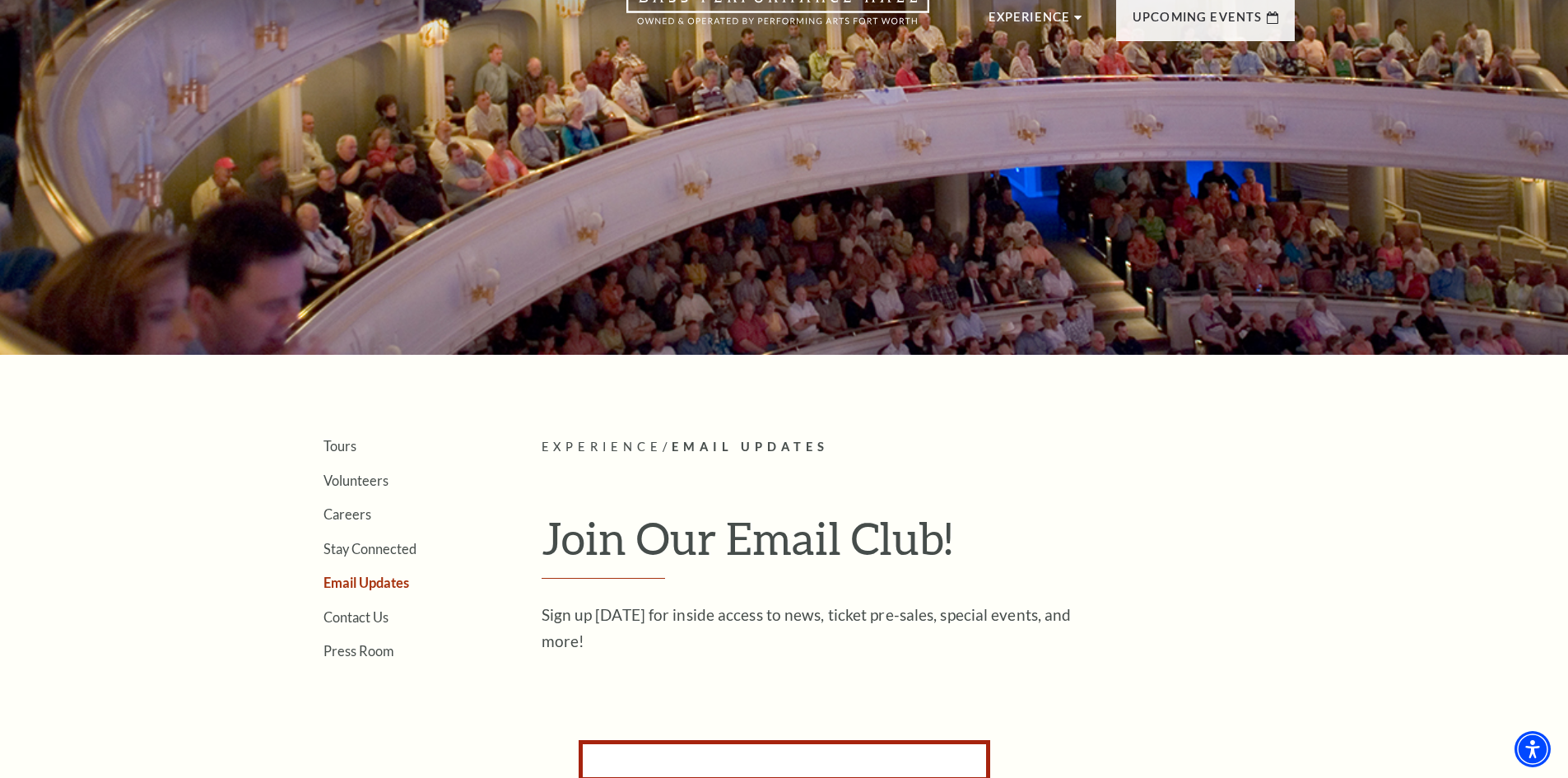
click at [1237, 472] on article "Experience / Email Updates Join Our Email Club! Sign up today for inside access…" at bounding box center [919, 548] width 754 height 221
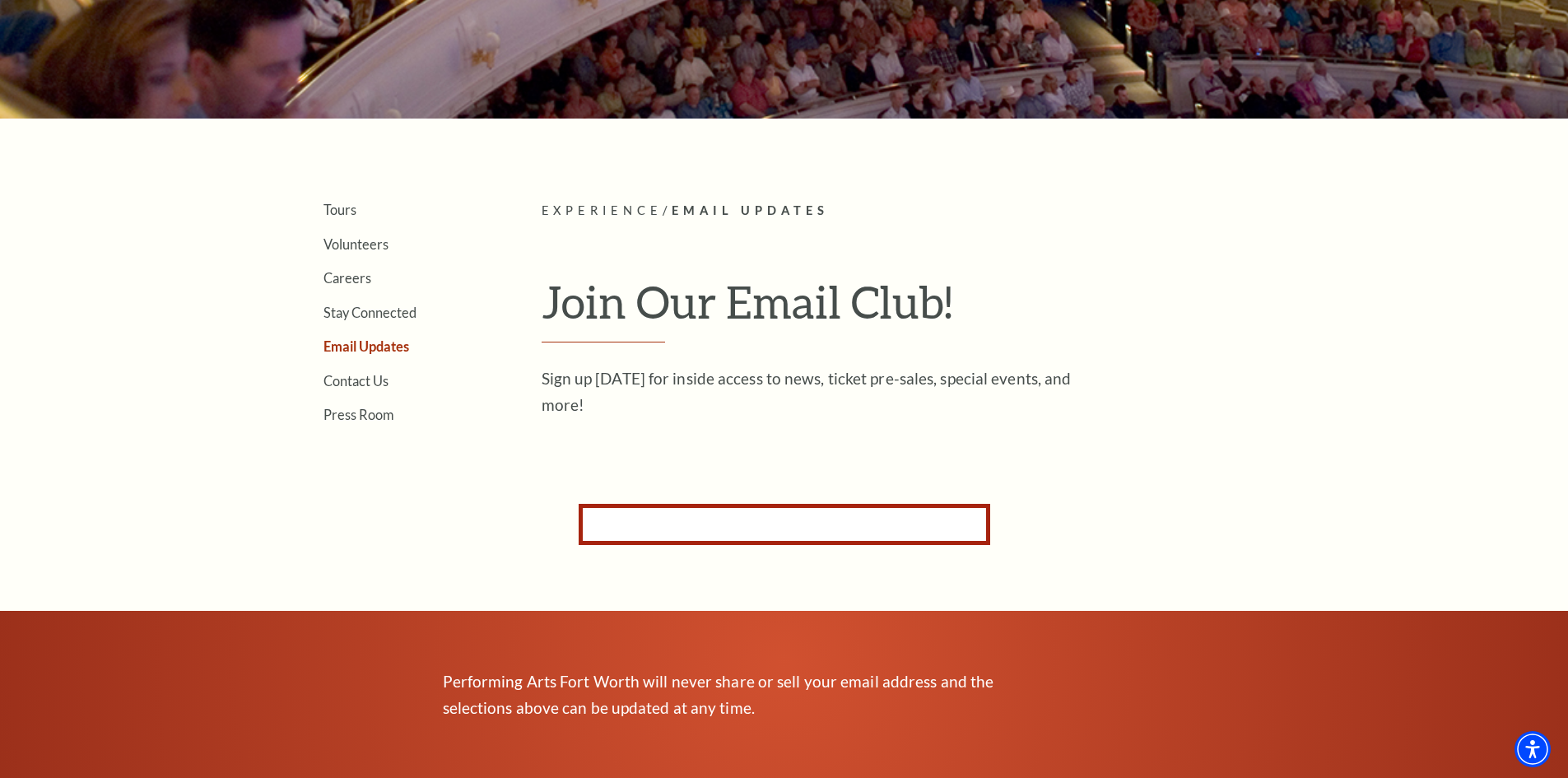
scroll to position [411, 0]
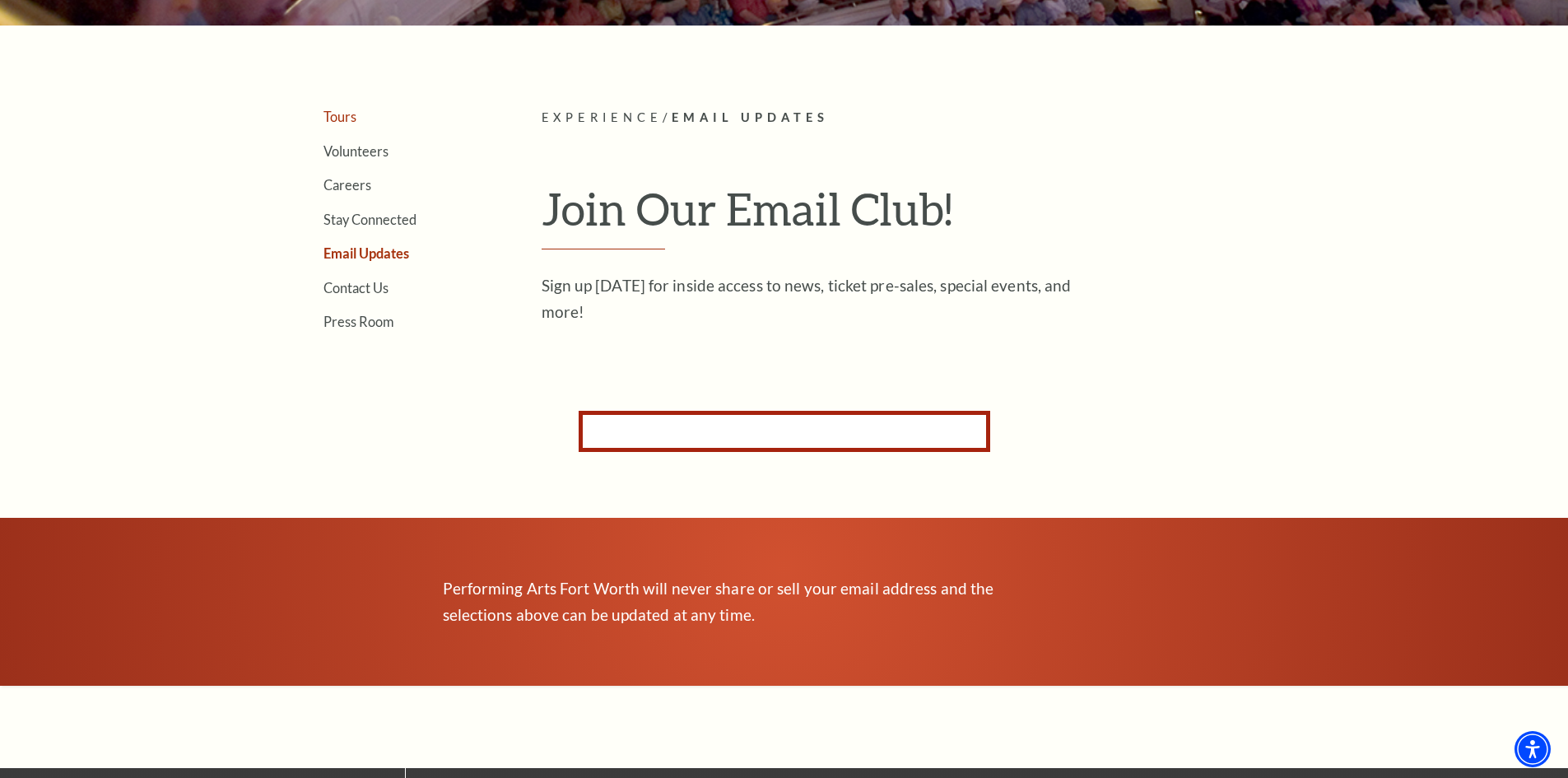
click at [346, 114] on link "Tours" at bounding box center [339, 117] width 33 height 16
click at [353, 113] on link "Tours" at bounding box center [339, 117] width 33 height 16
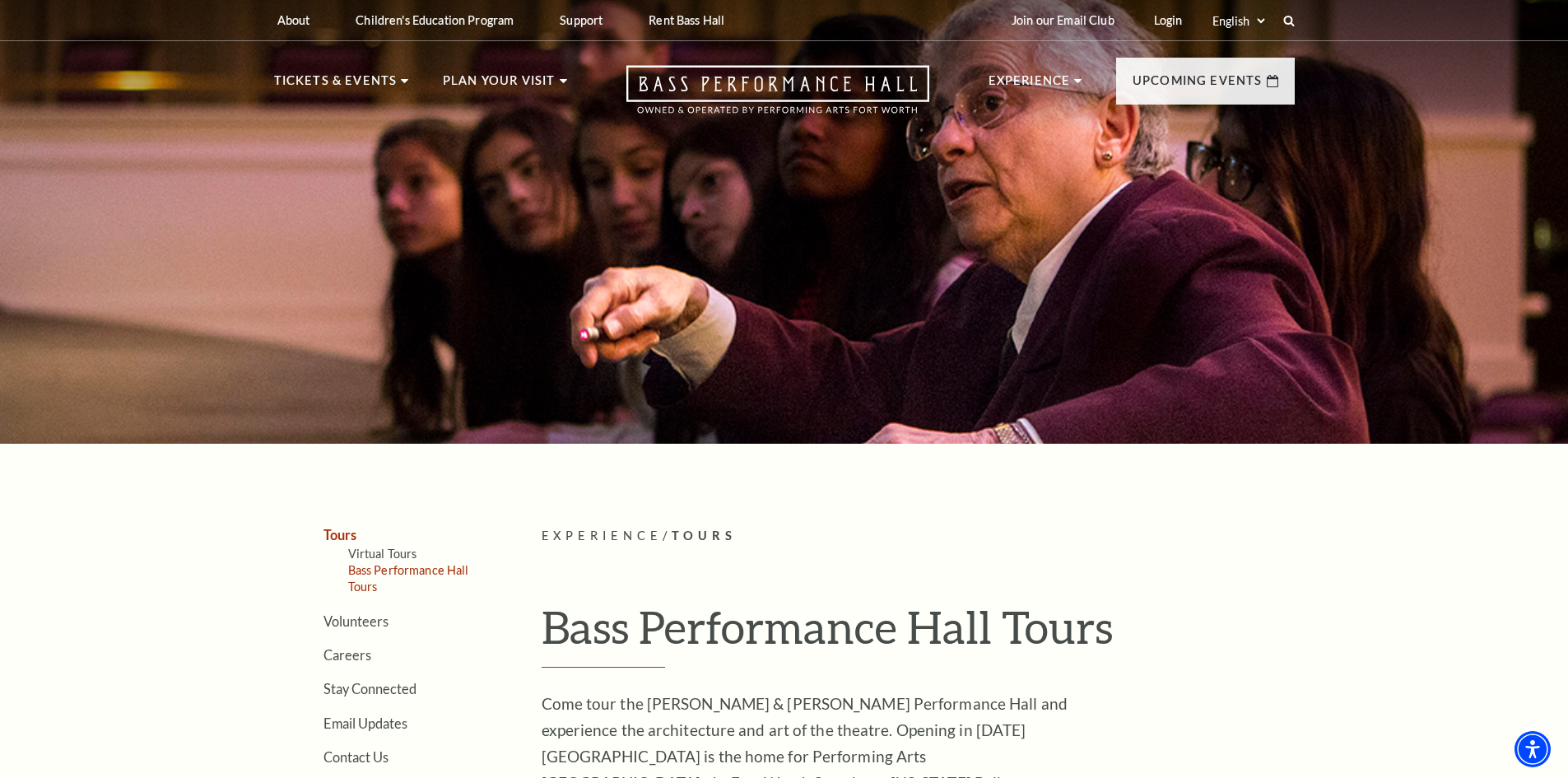
click at [349, 571] on link "Bass Performance Hall Tours" at bounding box center [409, 579] width 121 height 30
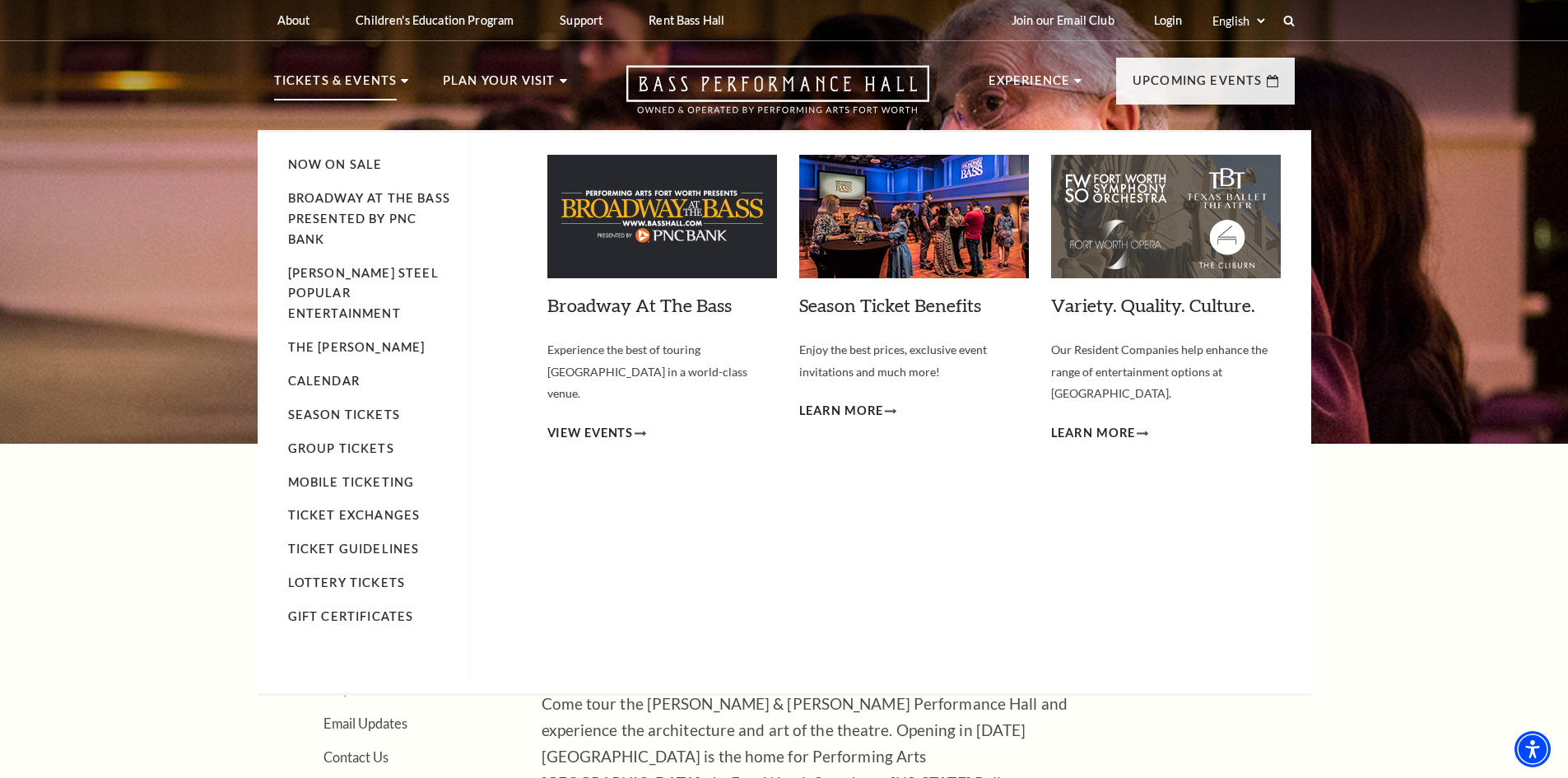
click at [640, 222] on img at bounding box center [662, 216] width 229 height 123
click at [627, 309] on link "Broadway At The Bass" at bounding box center [639, 305] width 185 height 22
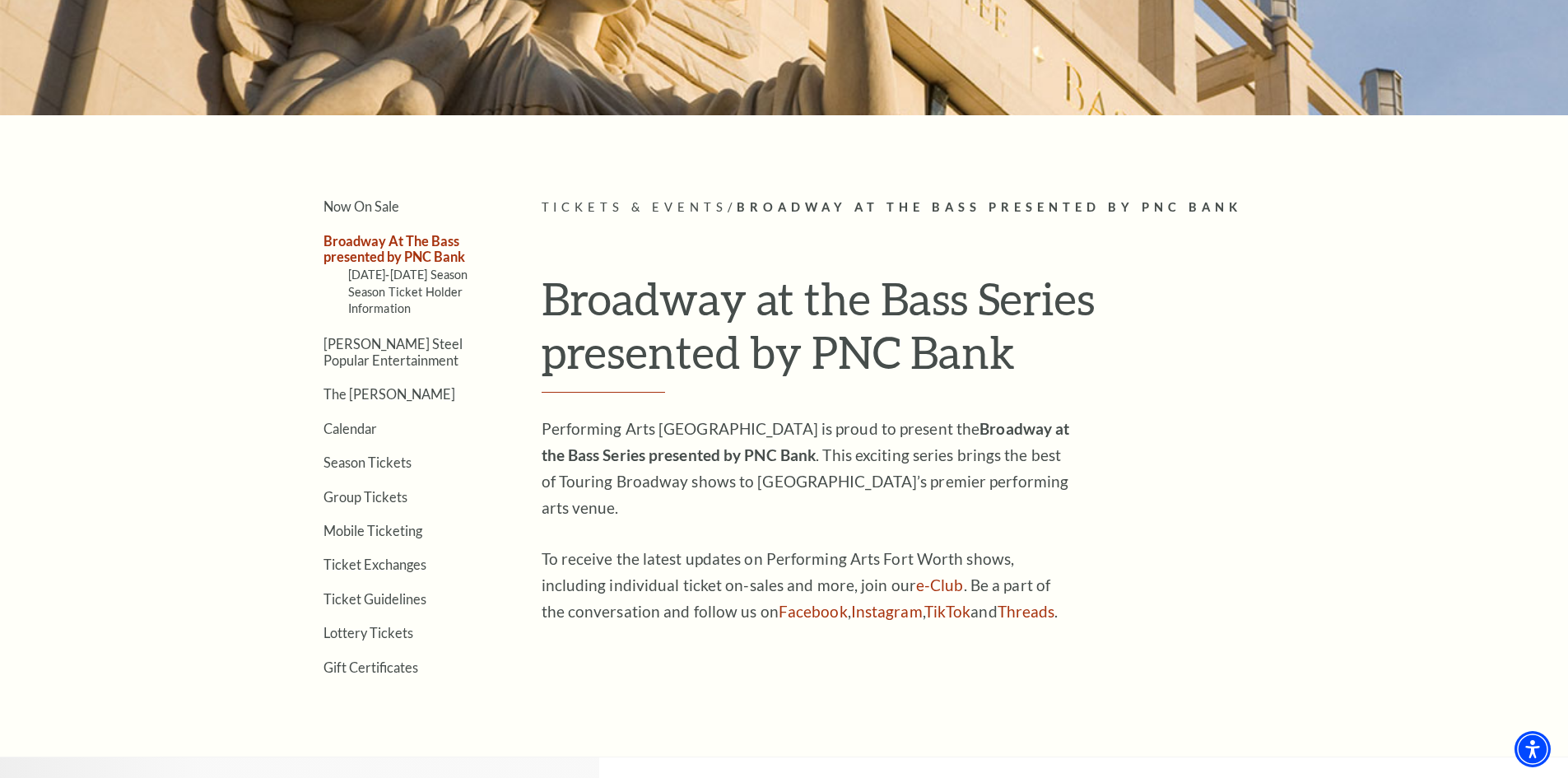
scroll to position [330, 0]
click at [351, 464] on link "Season Tickets" at bounding box center [367, 462] width 88 height 16
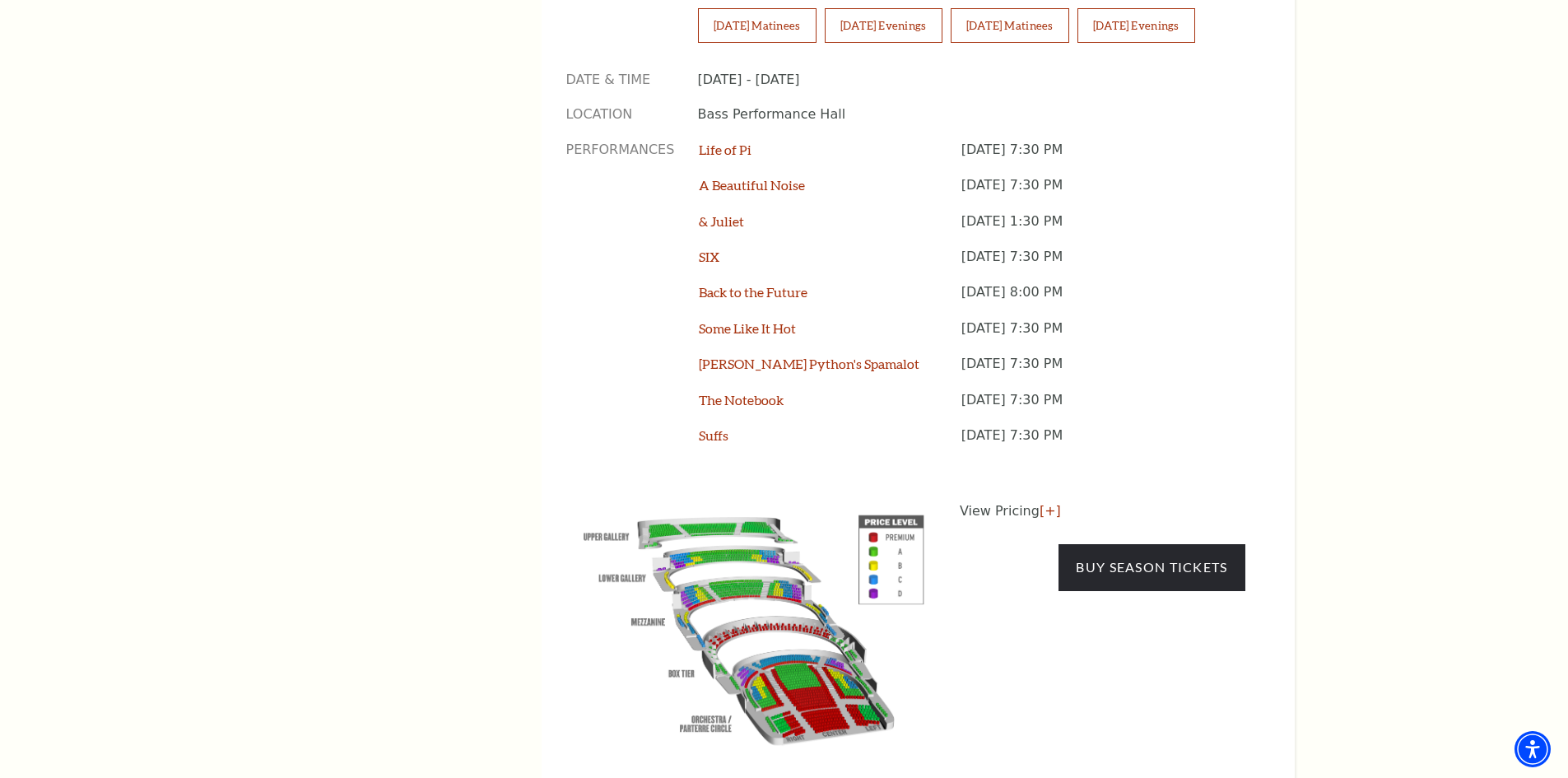
scroll to position [1318, 0]
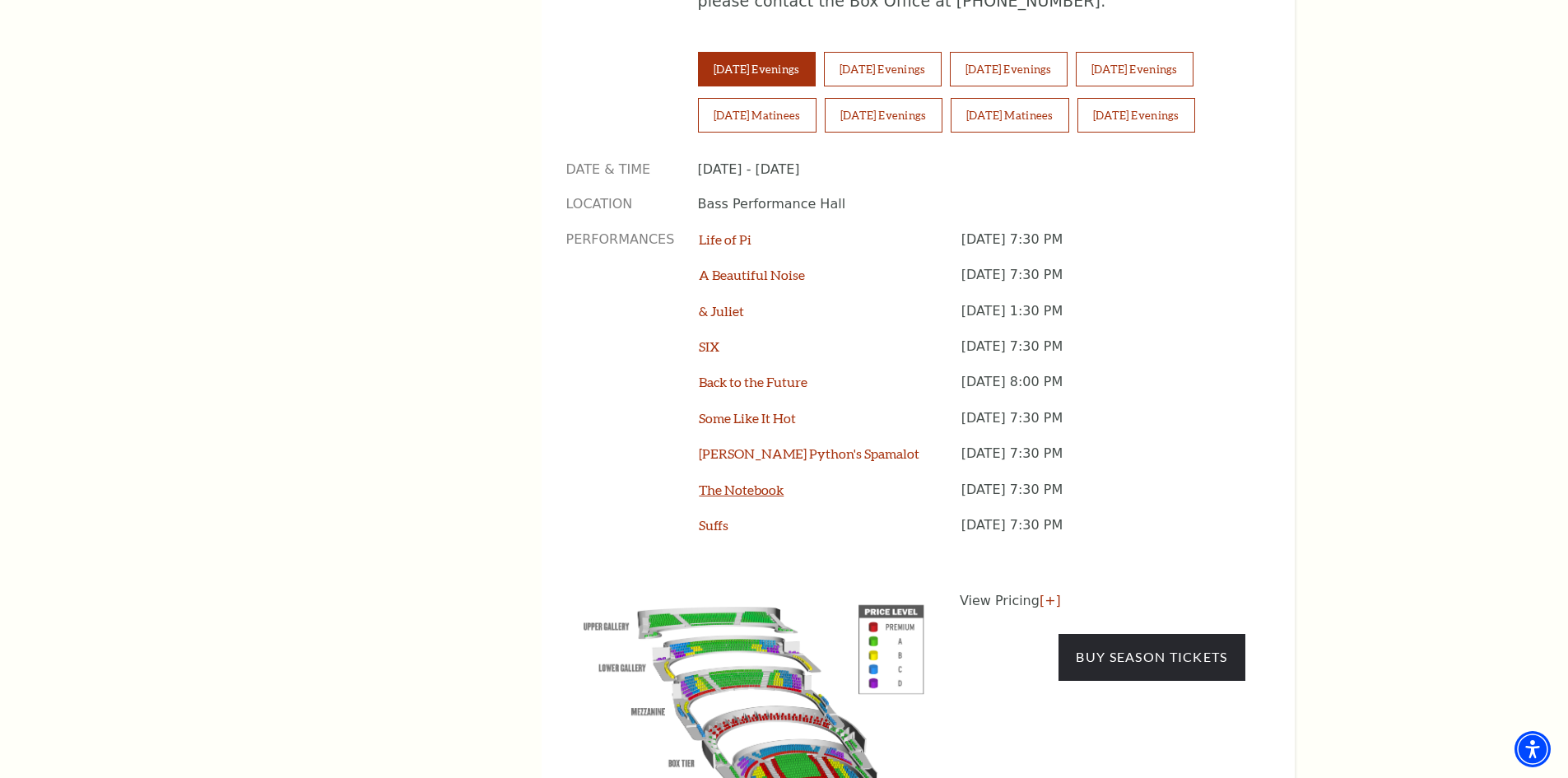
click at [753, 481] on link "The Notebook" at bounding box center [741, 489] width 85 height 16
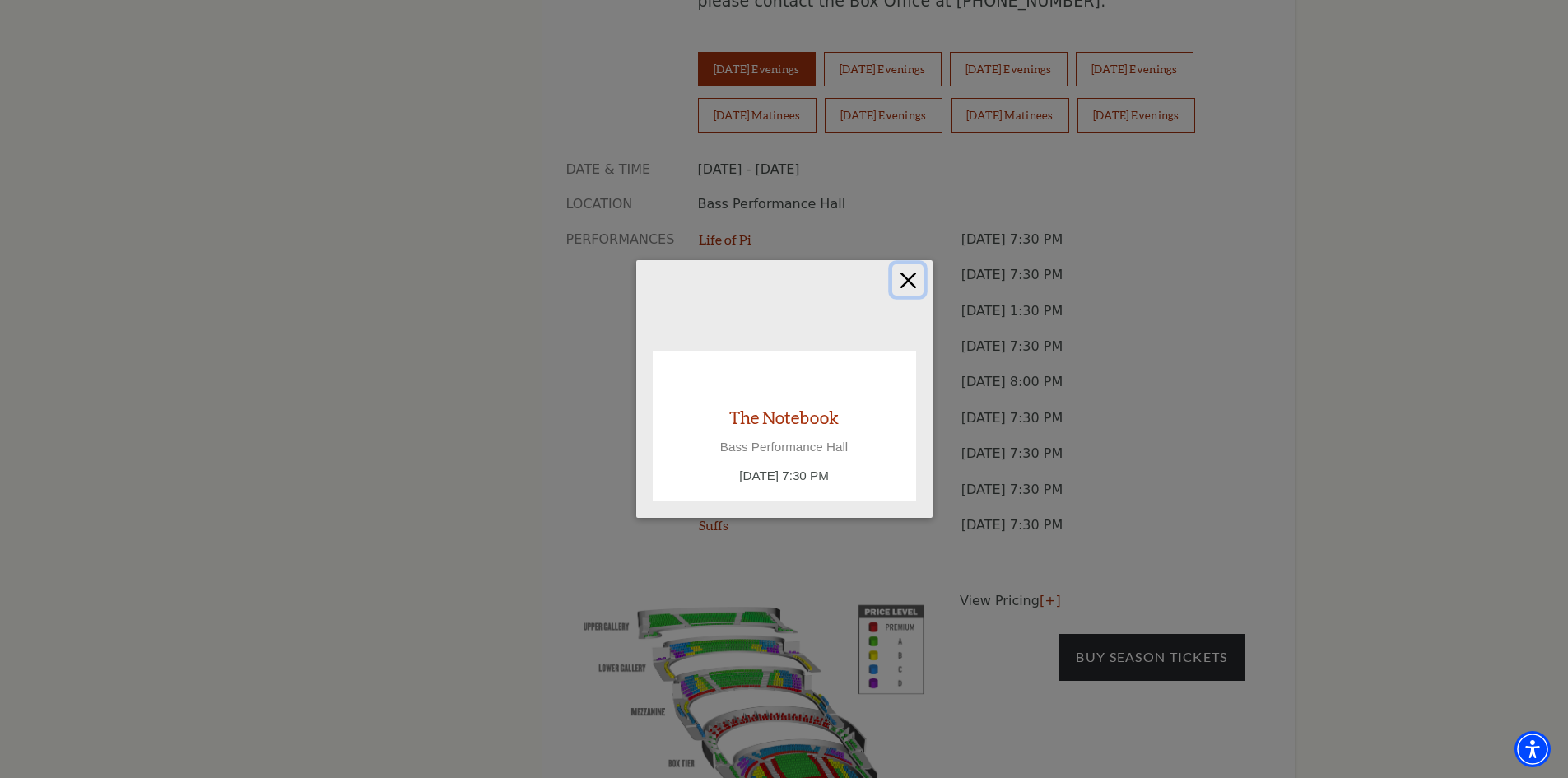
click at [913, 280] on button "Close" at bounding box center [907, 280] width 31 height 31
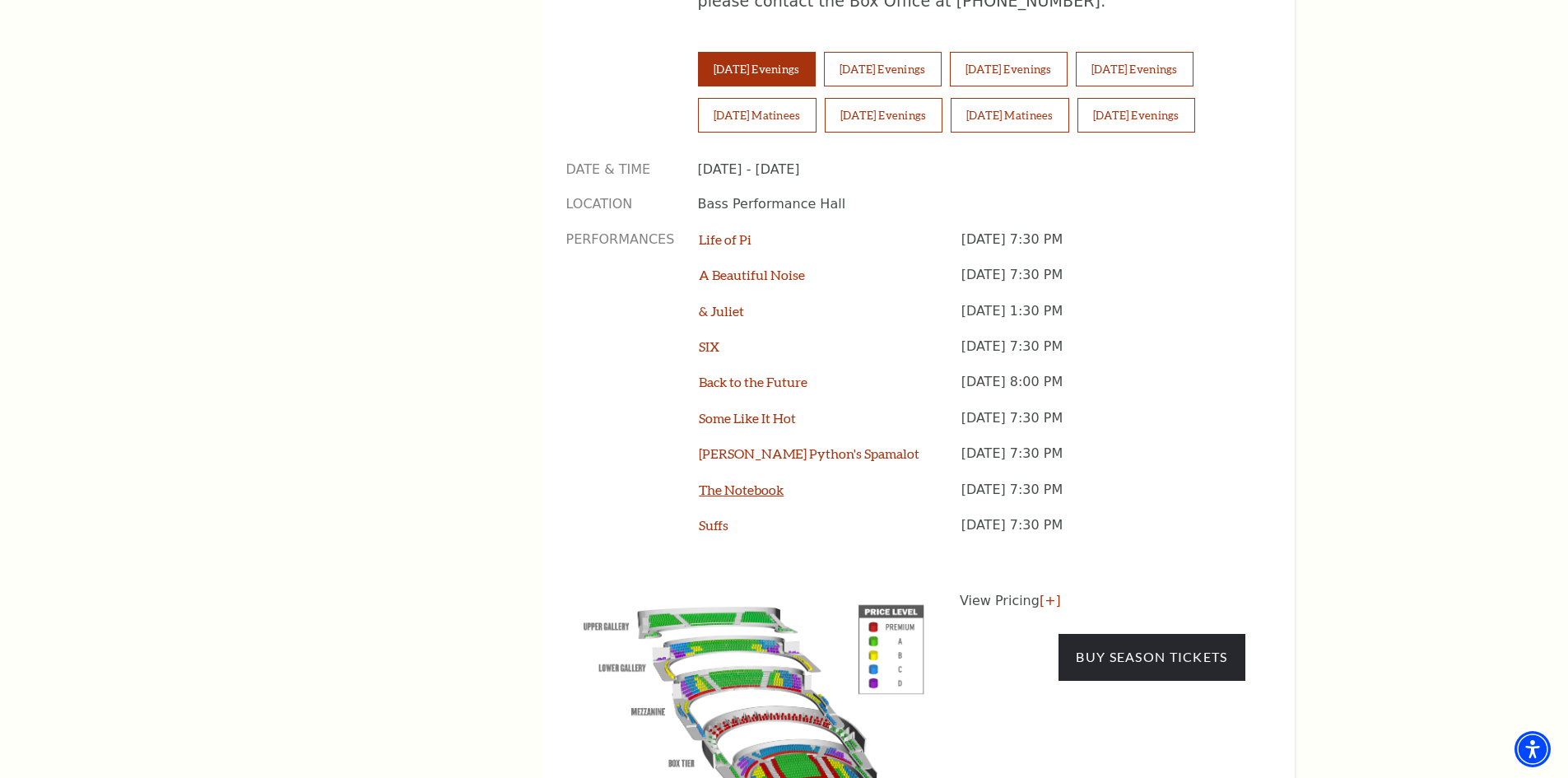
click at [737, 481] on link "The Notebook" at bounding box center [741, 489] width 85 height 16
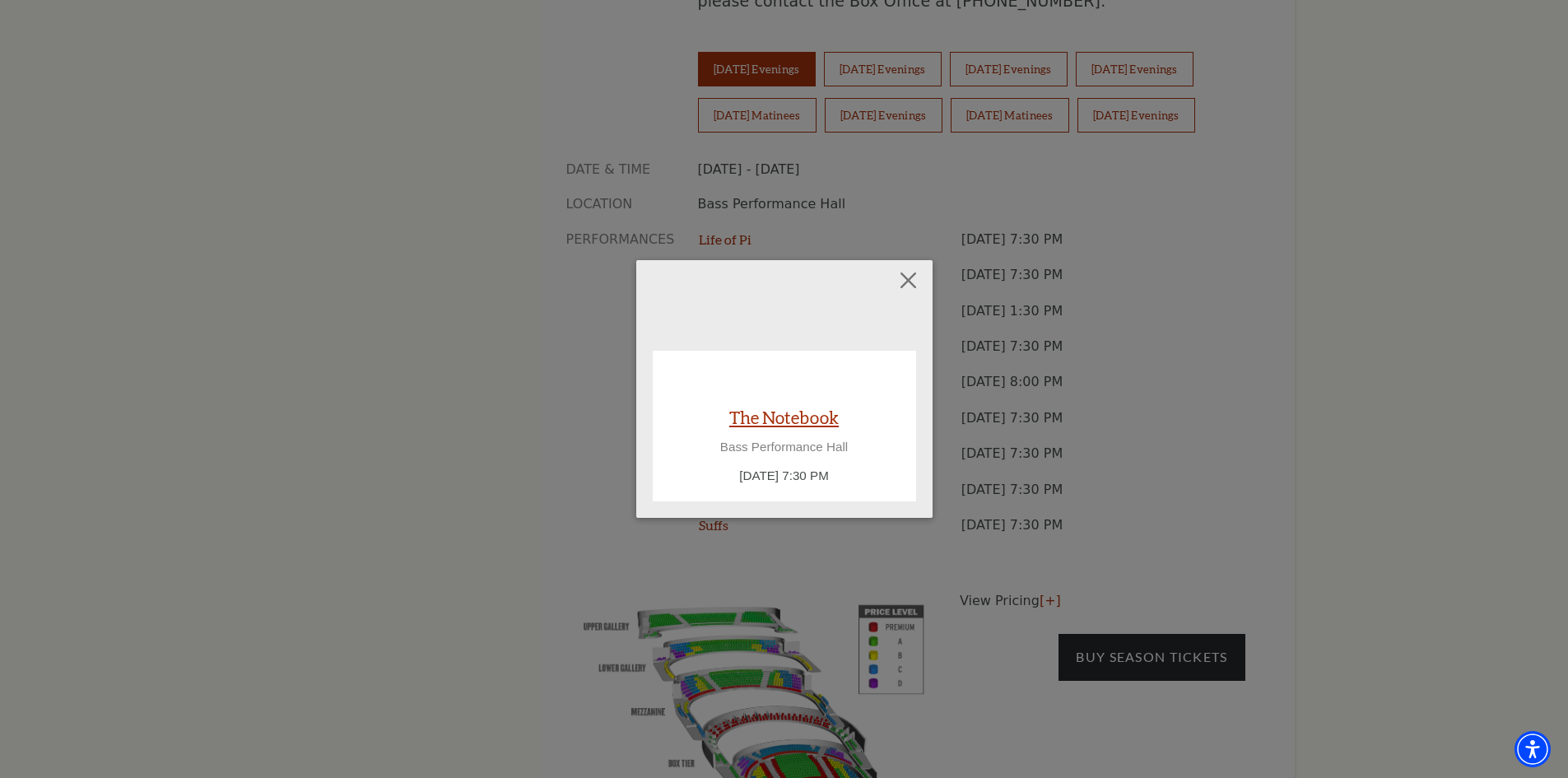
click at [778, 415] on link "The Notebook" at bounding box center [784, 417] width 110 height 22
click at [785, 422] on link "The Notebook" at bounding box center [784, 417] width 110 height 22
click at [909, 285] on button "Close" at bounding box center [907, 280] width 31 height 31
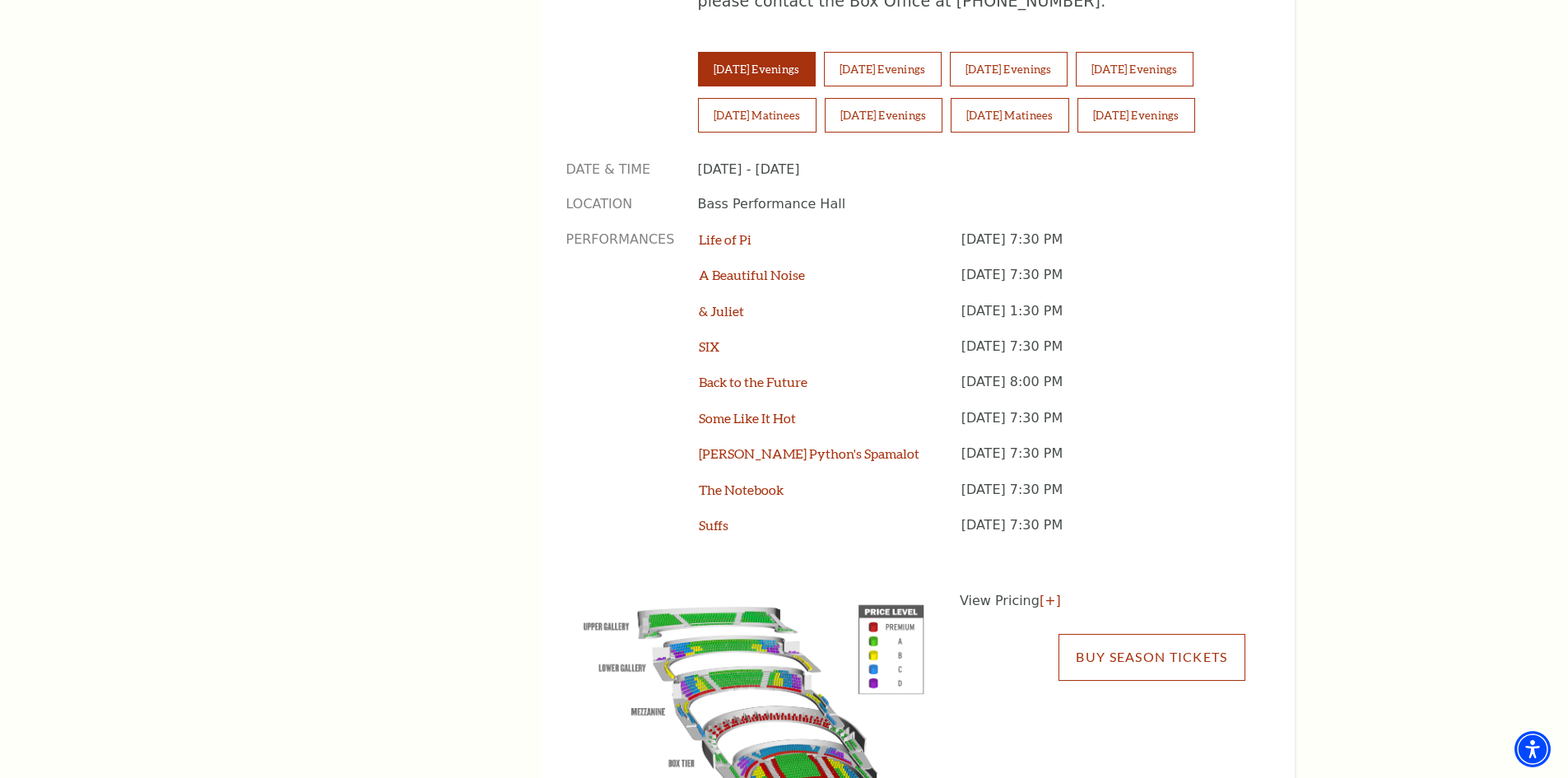
click at [1105, 634] on link "Buy Season Tickets" at bounding box center [1152, 657] width 186 height 46
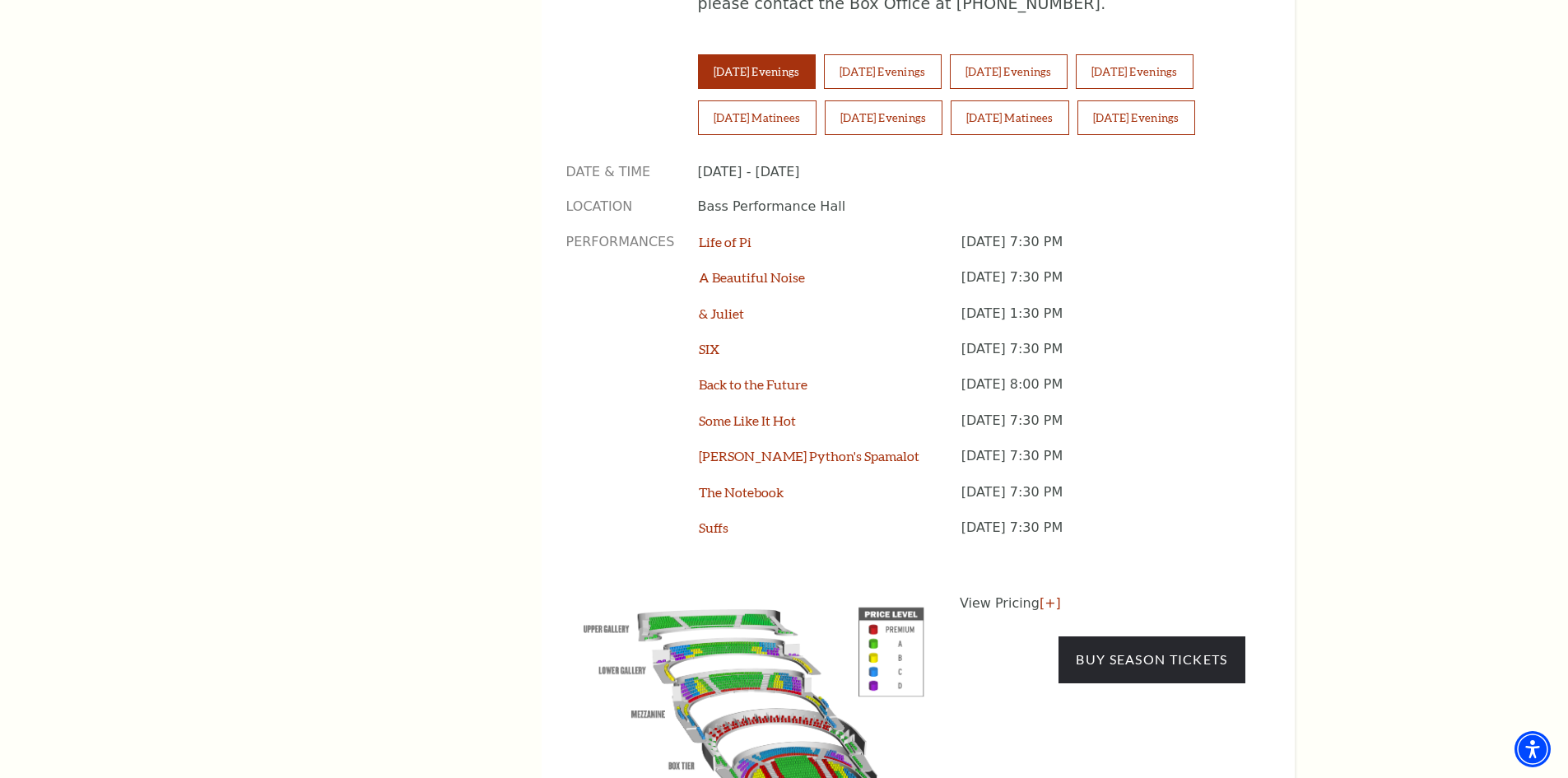
click at [583, 250] on p "Performances" at bounding box center [621, 394] width 109 height 322
click at [1100, 637] on link "Buy Season Tickets" at bounding box center [1152, 660] width 186 height 46
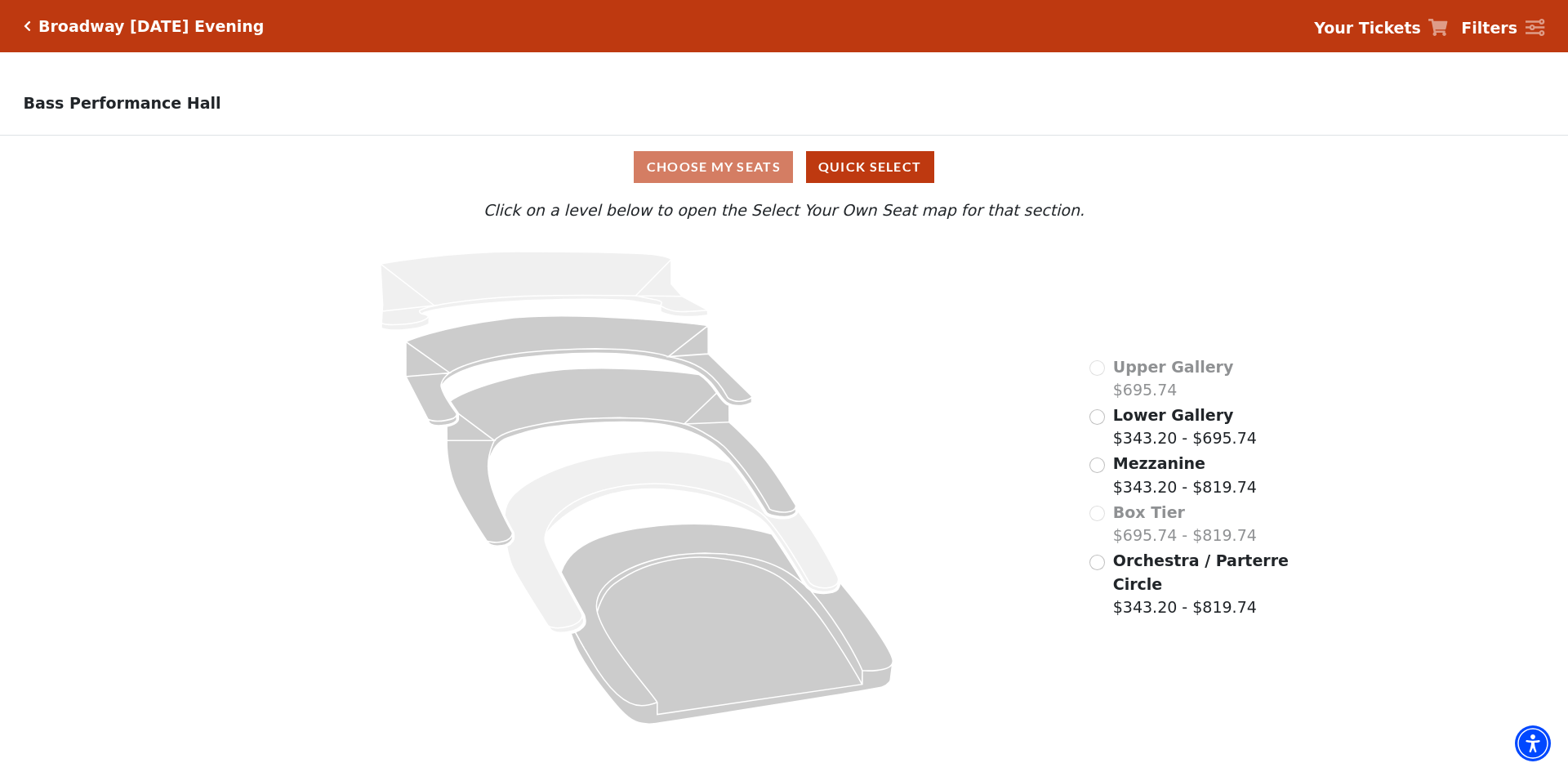
click at [1388, 394] on div "Choose My Seats Quick Select Current Level Click on a level below to open the S…" at bounding box center [784, 437] width 1568 height 603
click at [843, 176] on button "Quick Select" at bounding box center [870, 168] width 128 height 32
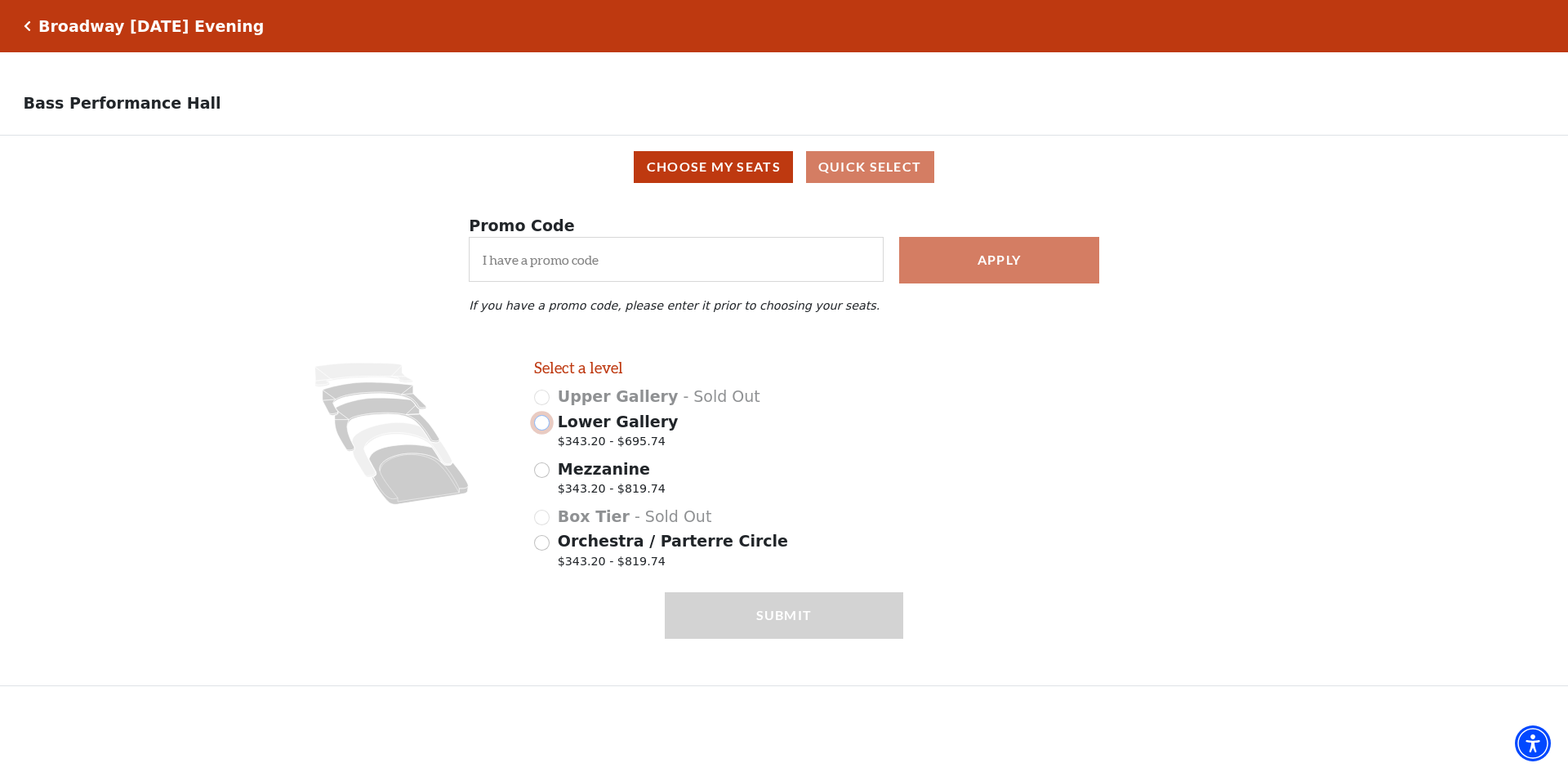
click at [545, 431] on input "Lower Gallery $343.20 - $695.74" at bounding box center [542, 423] width 16 height 16
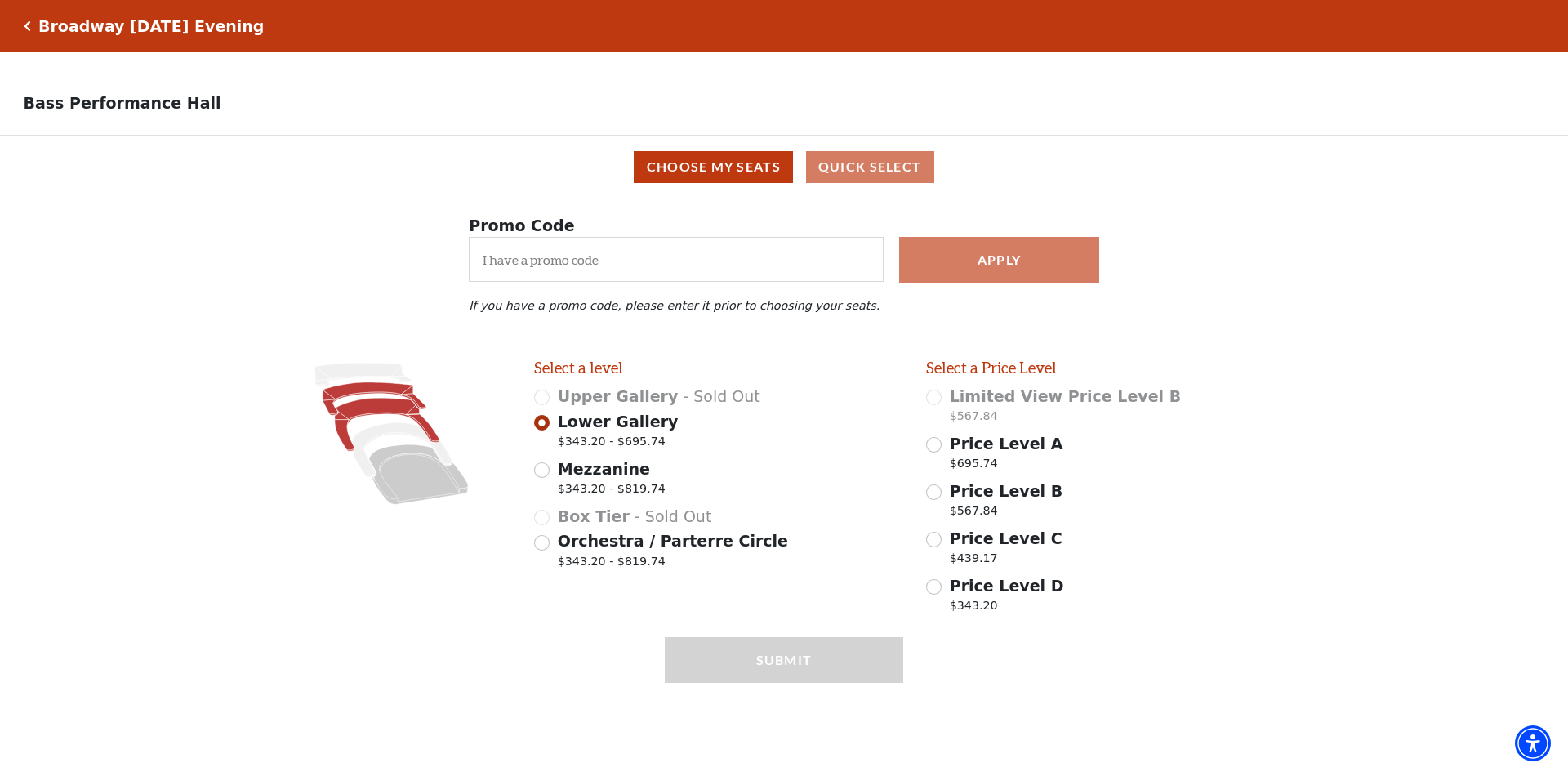
click at [375, 418] on icon at bounding box center [387, 425] width 105 height 53
radio input "false"
radio input "true"
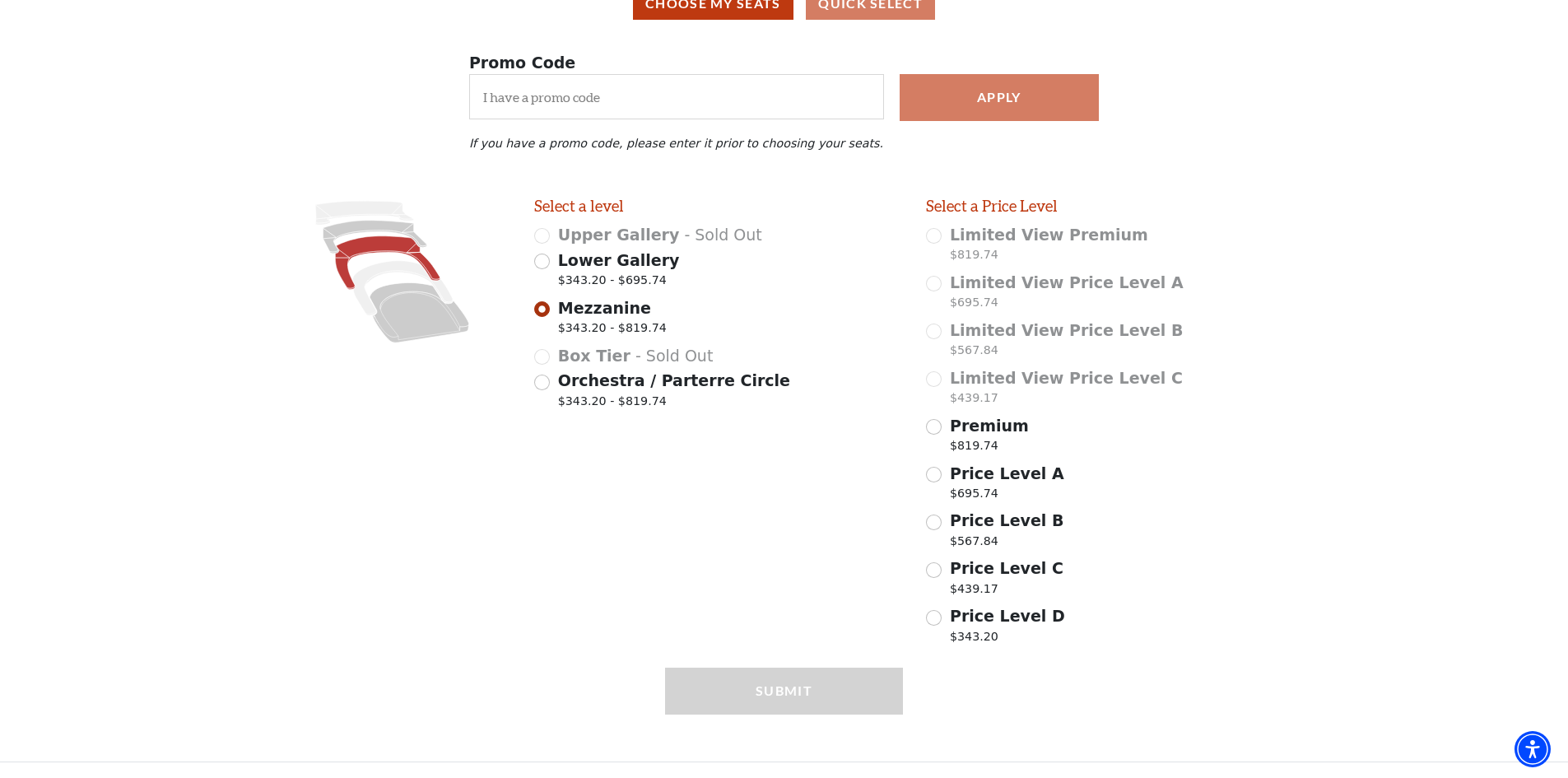
scroll to position [174, 0]
click at [361, 229] on icon at bounding box center [374, 236] width 104 height 33
radio input "true"
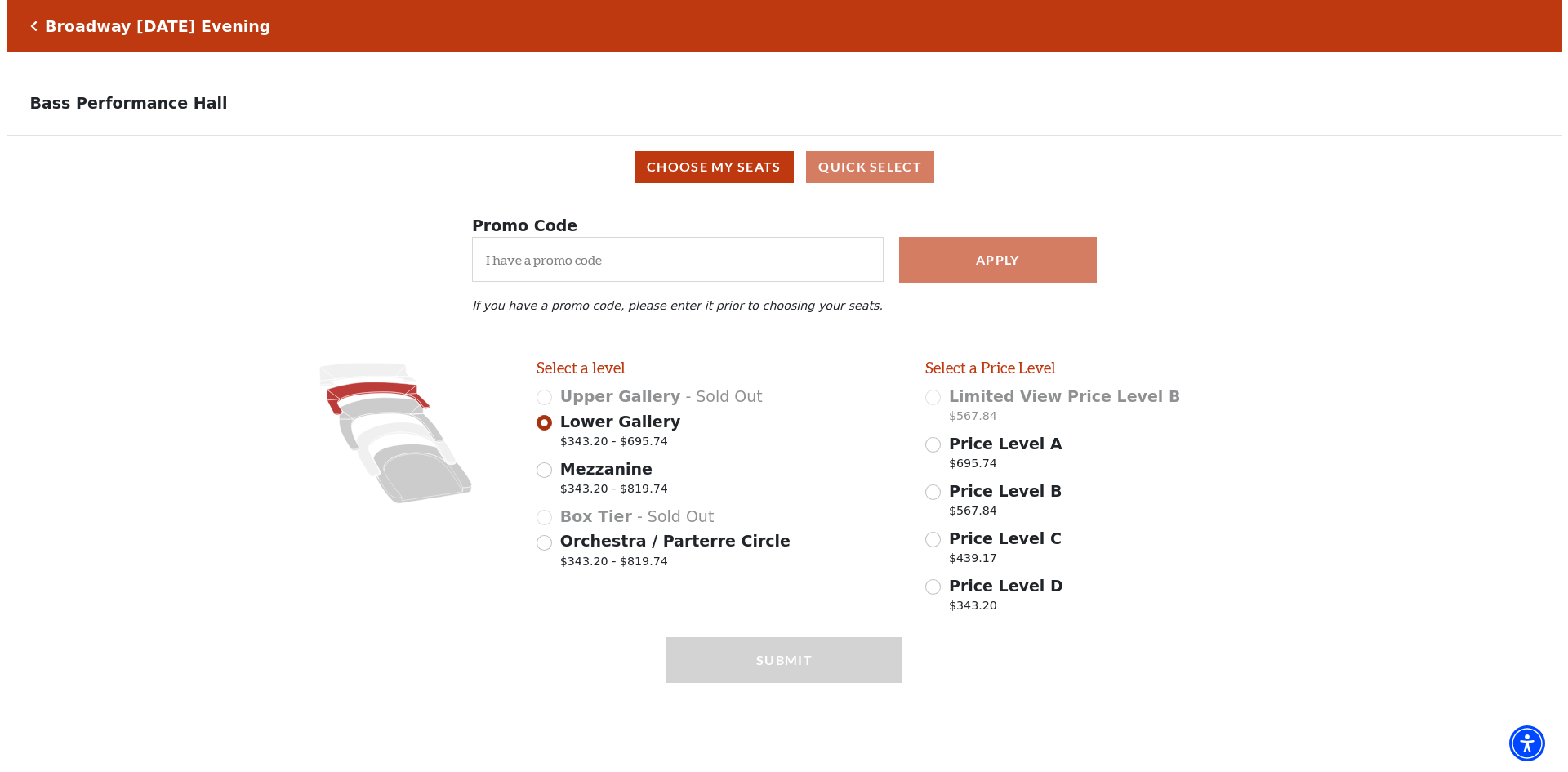
scroll to position [0, 0]
click at [937, 595] on input "Price Level D $343.20" at bounding box center [935, 588] width 16 height 16
radio input "true"
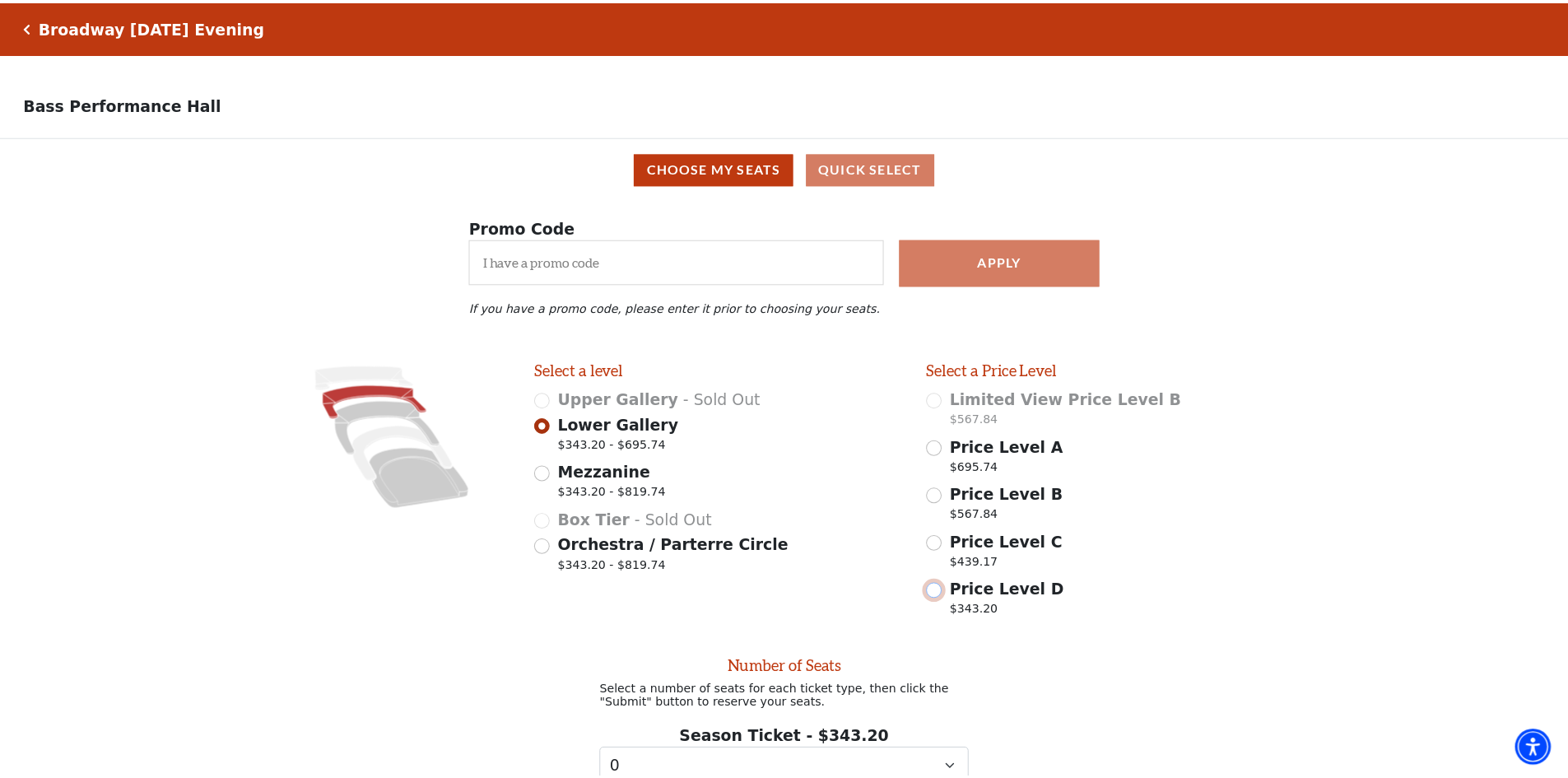
scroll to position [147, 0]
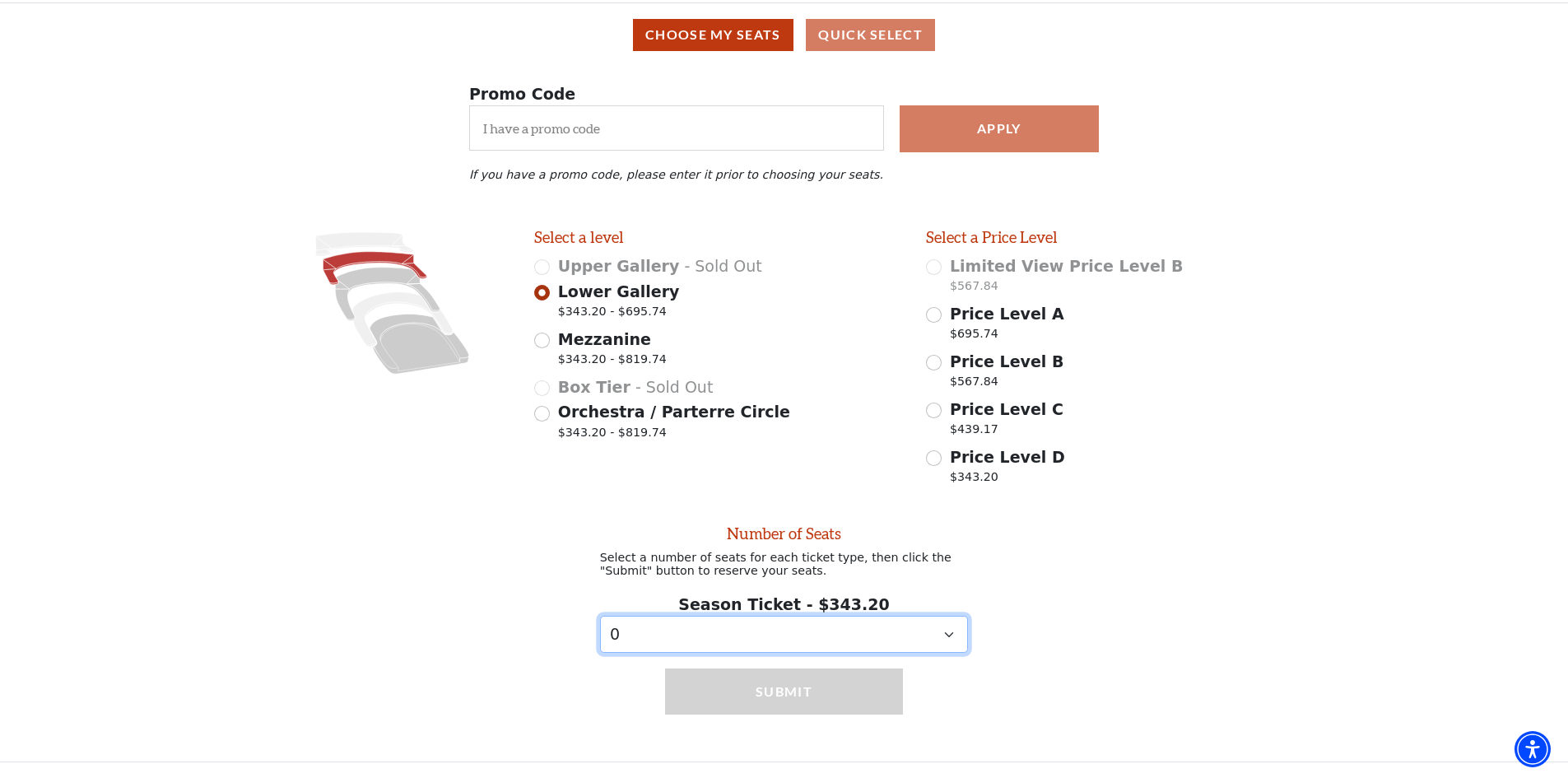
click at [947, 631] on select "0 1 2 3 4 5 6 7 8 9" at bounding box center [784, 634] width 369 height 37
select select "2"
click at [600, 616] on select "0 1 2 3 4 5 6 7 8 9" at bounding box center [784, 634] width 369 height 37
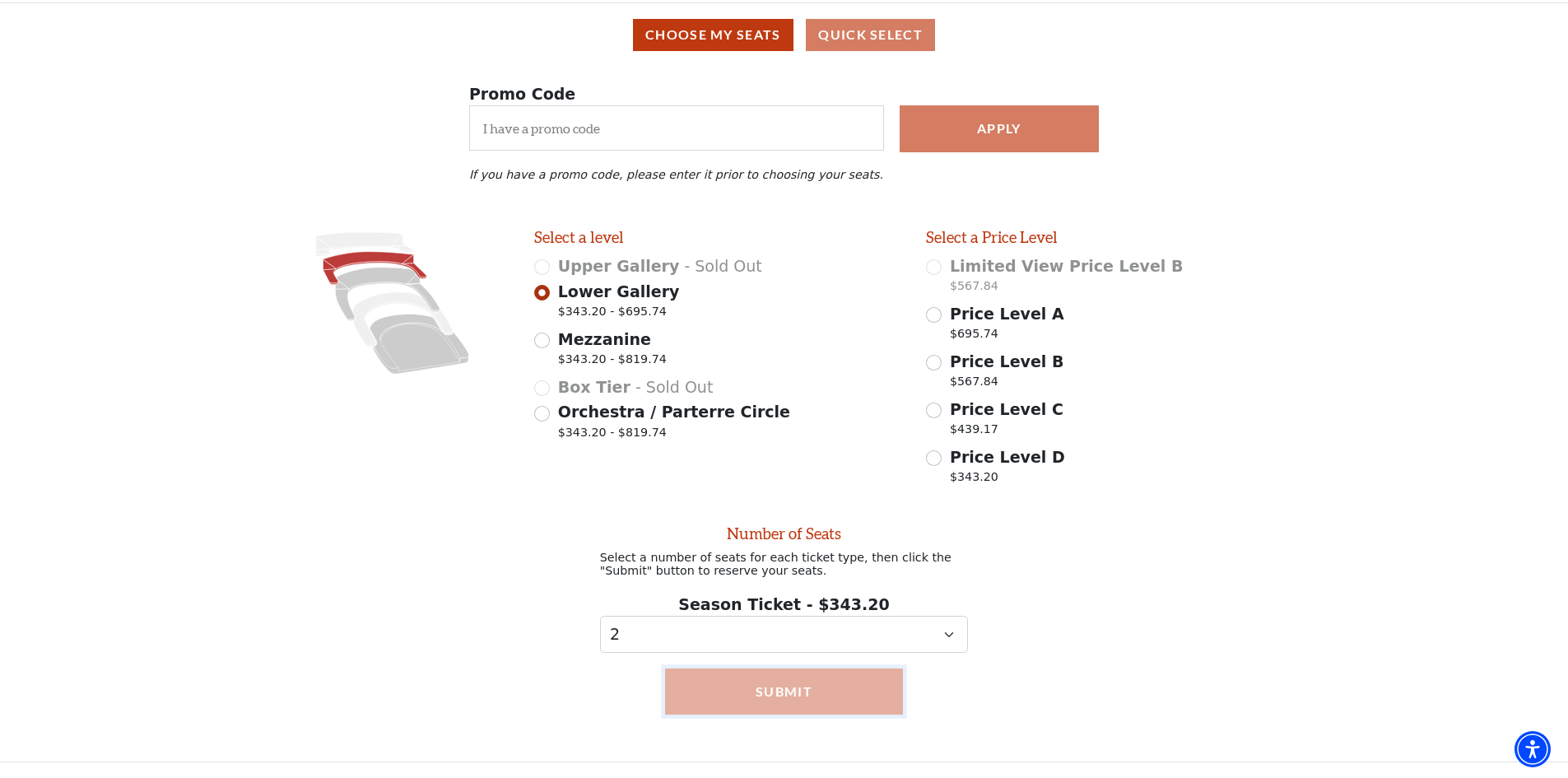
click at [783, 699] on button "Submit" at bounding box center [784, 692] width 238 height 46
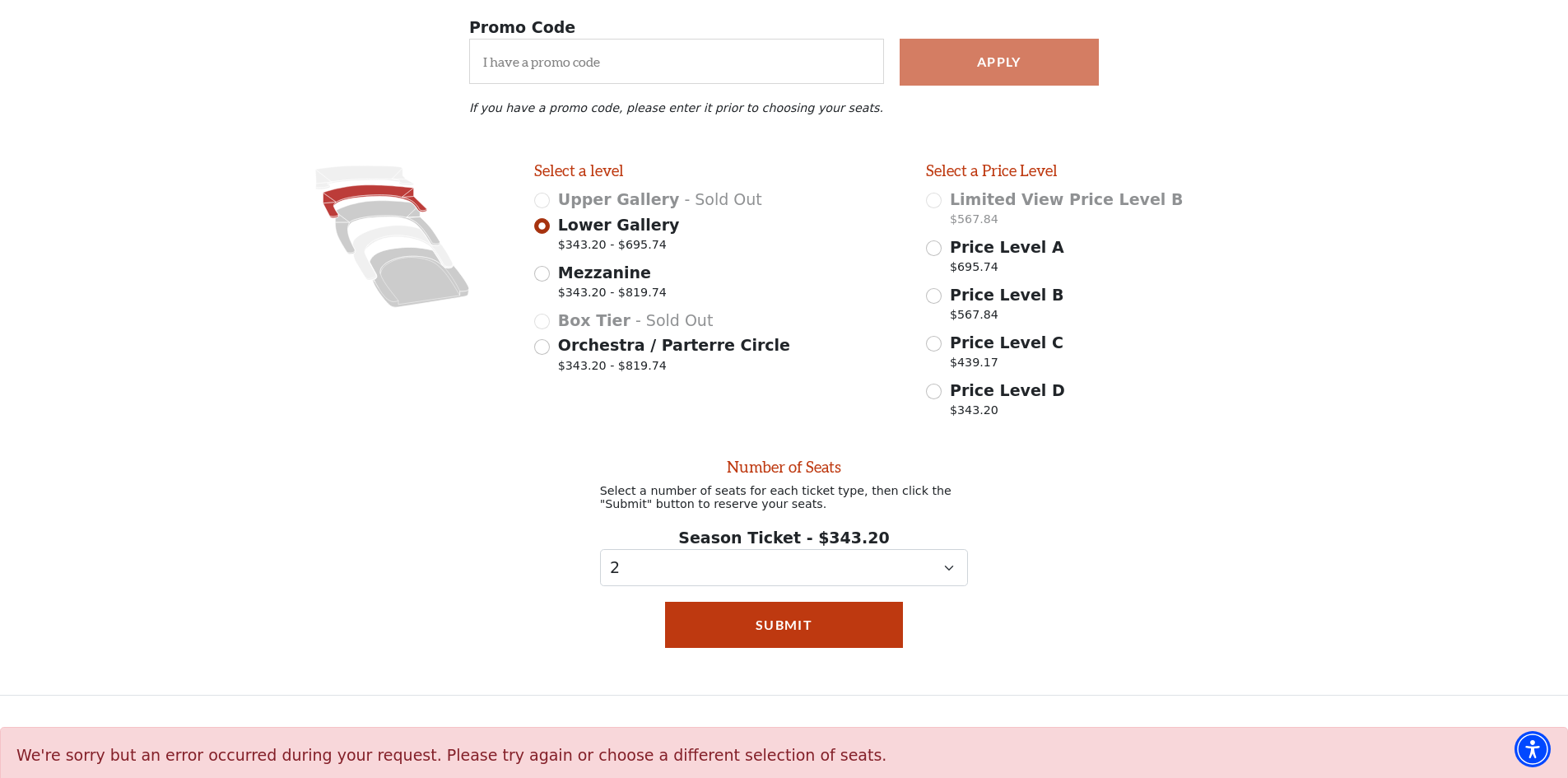
scroll to position [230, 0]
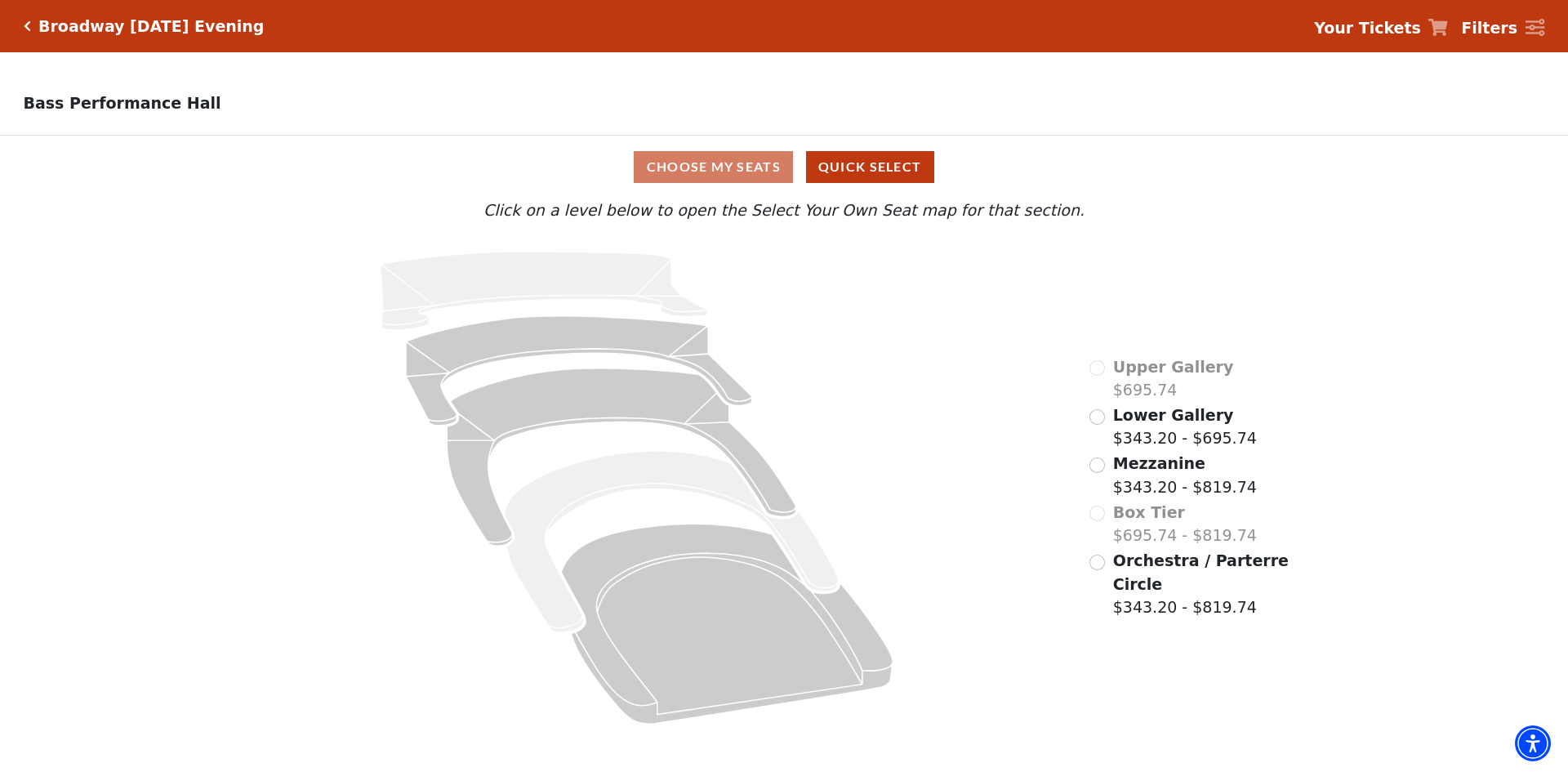
click at [738, 168] on div "Choose My Seats Quick Select" at bounding box center [784, 168] width 1176 height 32
click at [1293, 199] on div "Choose My Seats Quick Select" at bounding box center [784, 167] width 1176 height 63
click at [1429, 266] on div "Choose My Seats Quick Select Current Level Click on a level below to open the S…" at bounding box center [784, 437] width 1568 height 603
click at [1531, 35] on icon at bounding box center [1535, 27] width 19 height 18
click at [1482, 27] on strong "Filters" at bounding box center [1490, 27] width 57 height 18
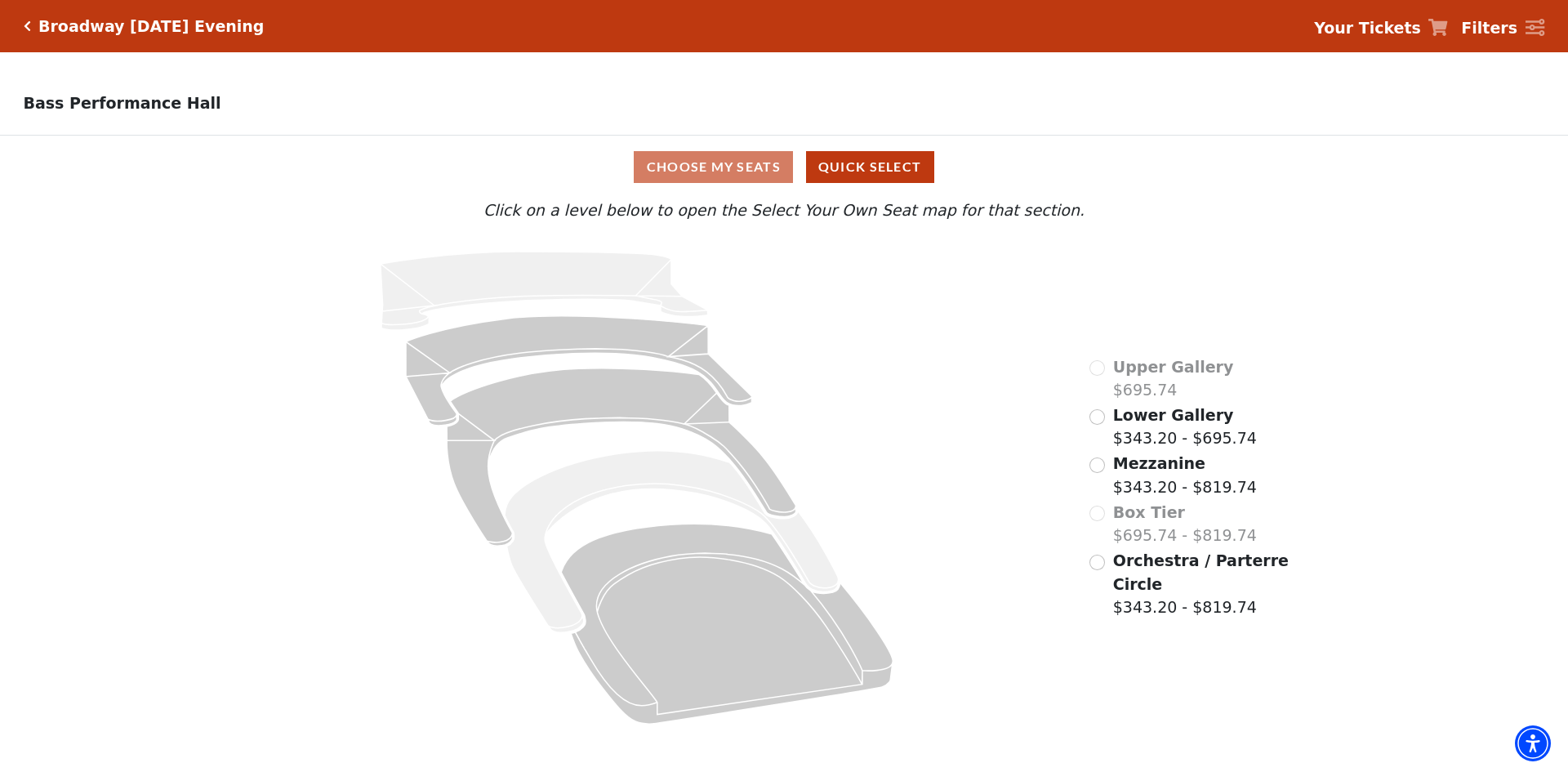
click at [24, 31] on icon "Click here to go back to filters" at bounding box center [27, 26] width 7 height 12
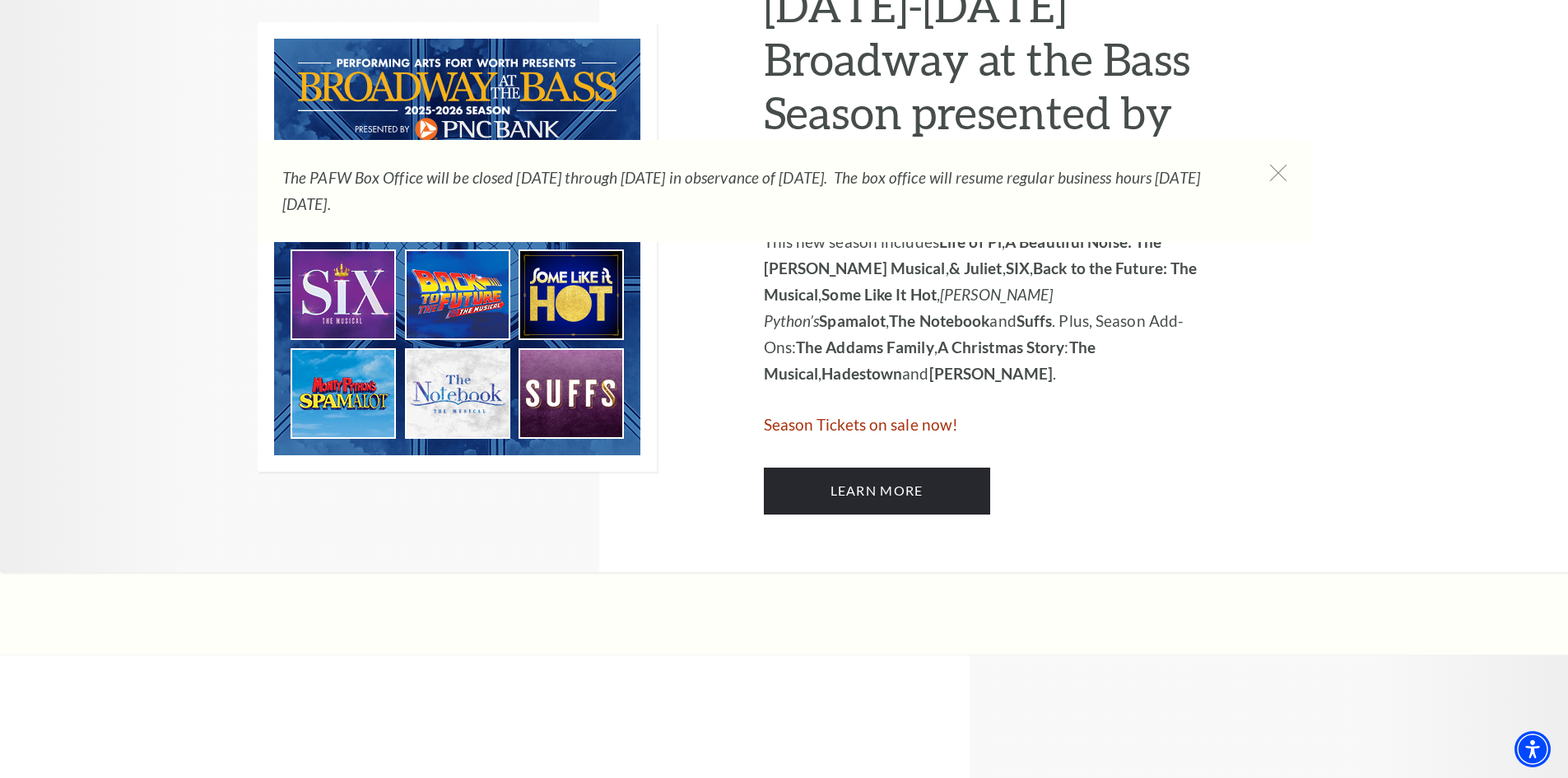
scroll to position [906, 0]
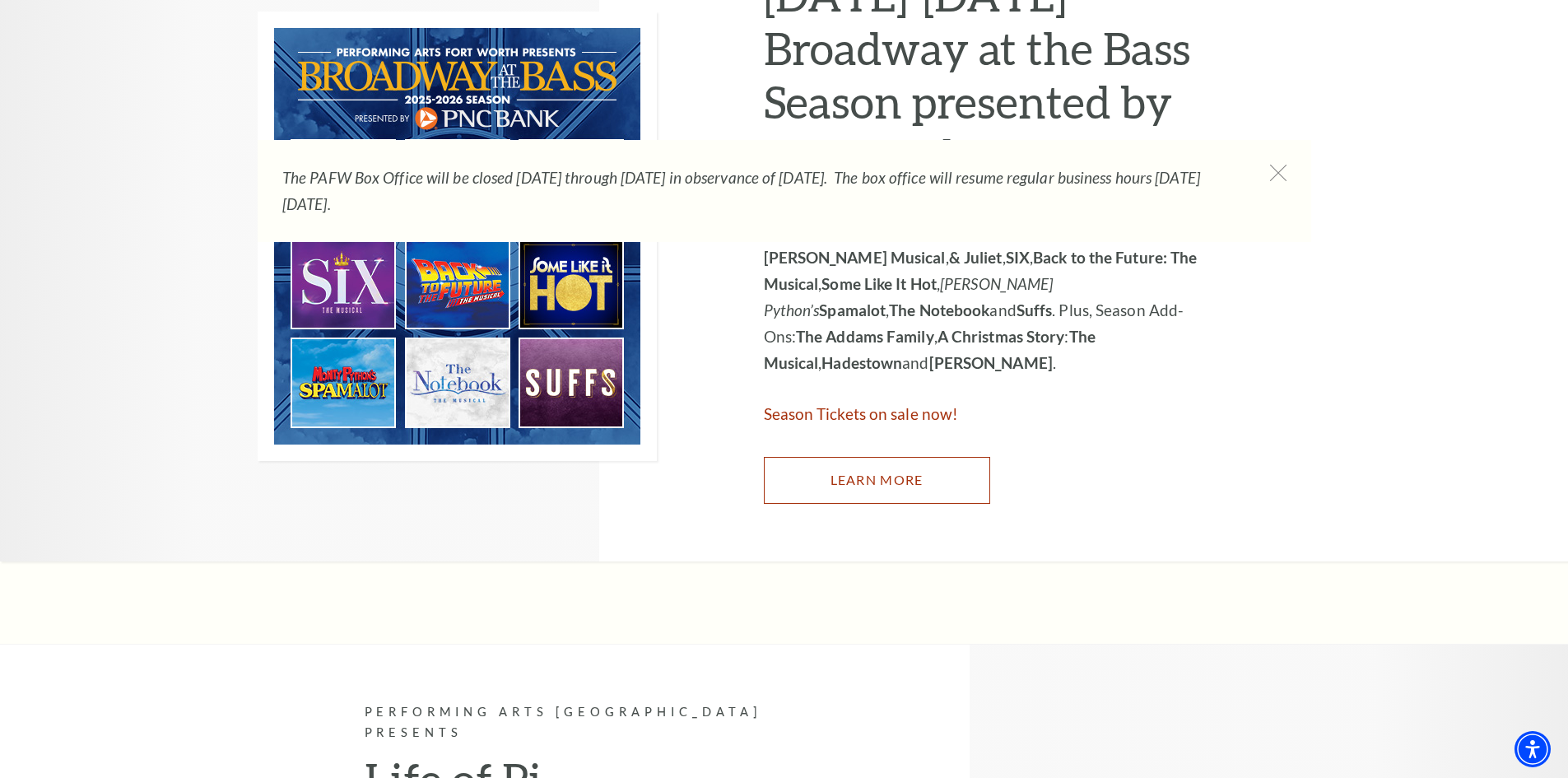
click at [903, 484] on link "Learn More" at bounding box center [878, 481] width 227 height 46
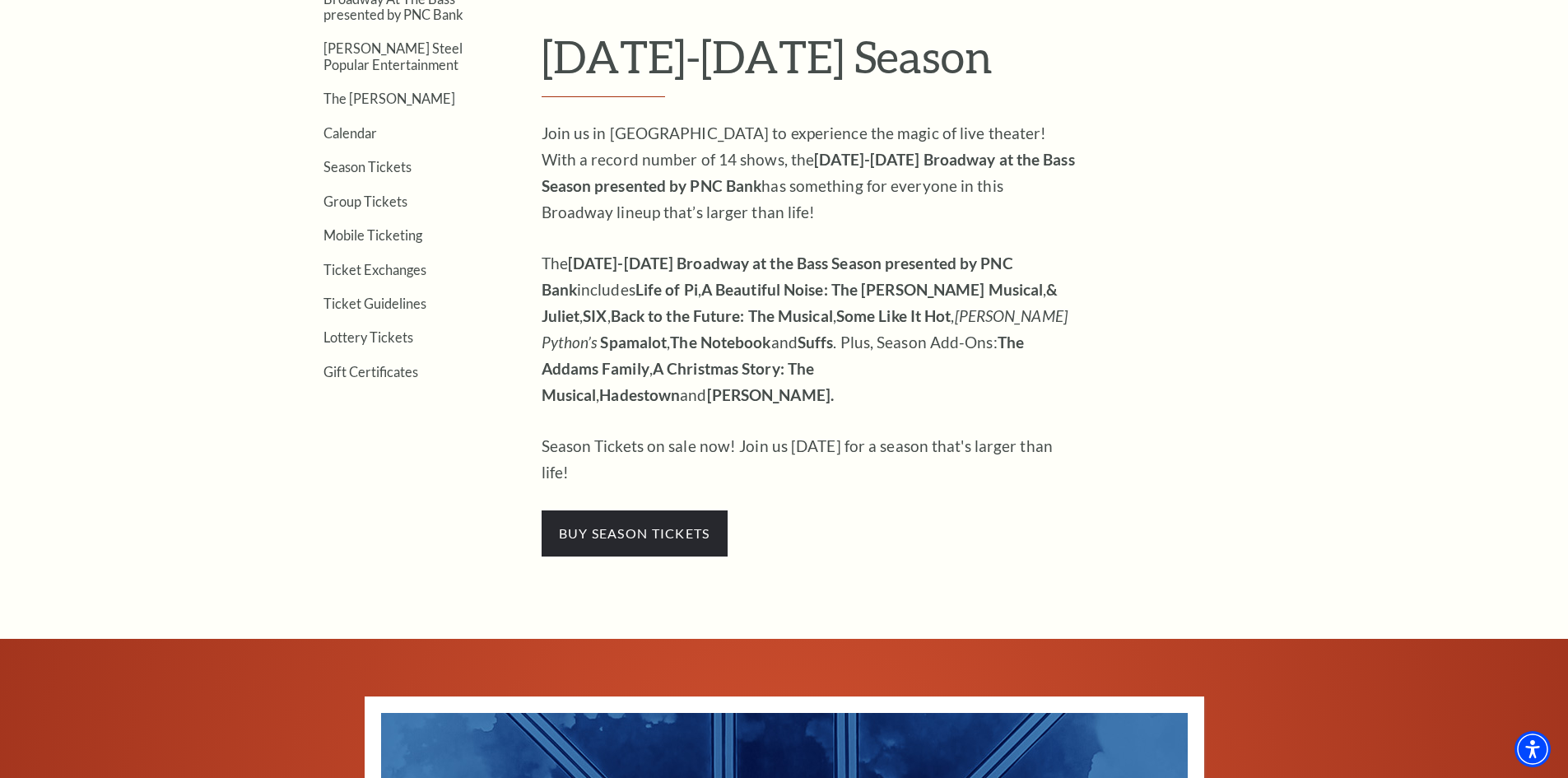
scroll to position [576, 0]
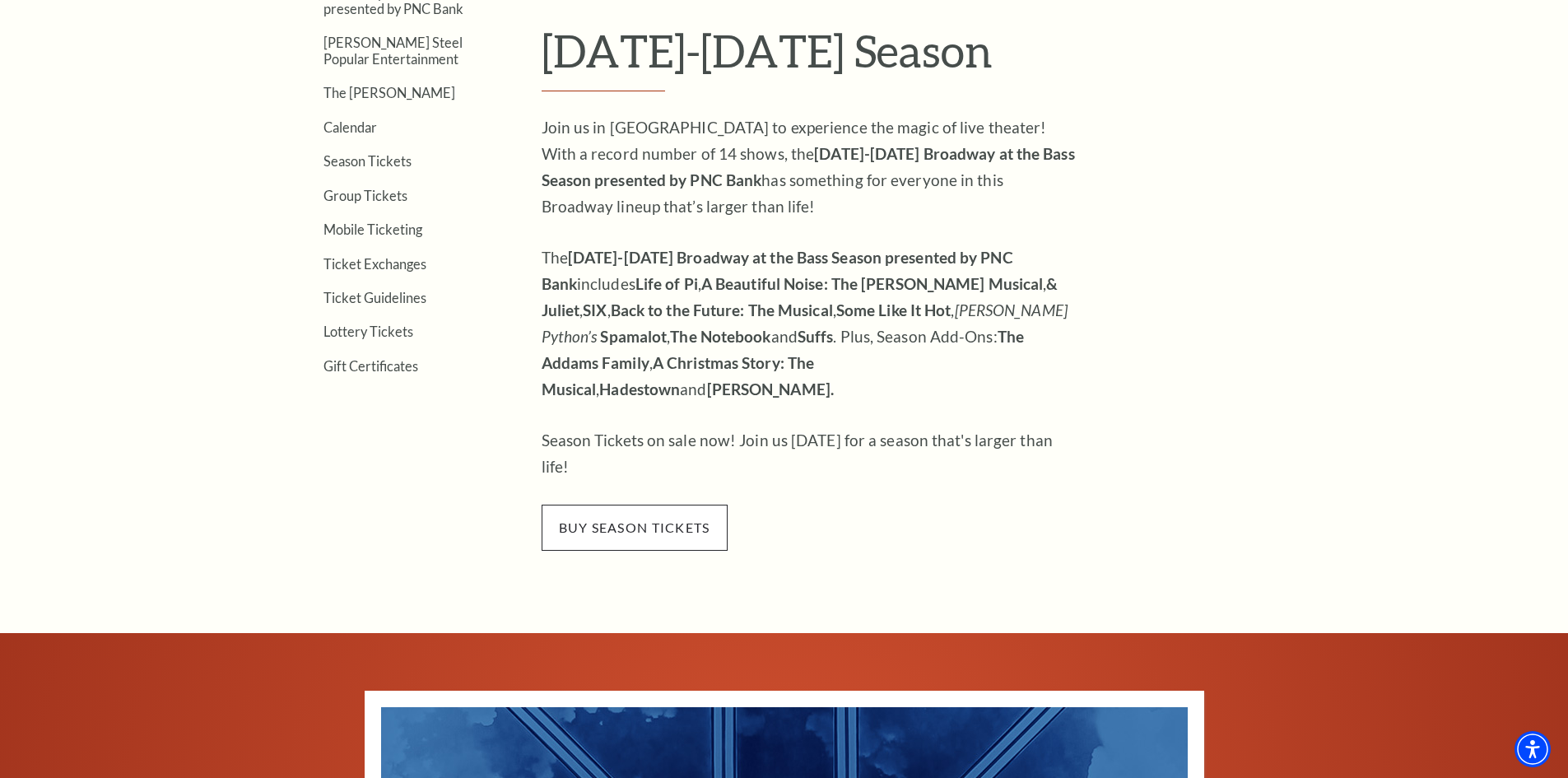
click at [655, 505] on span "buy season tickets" at bounding box center [635, 528] width 186 height 46
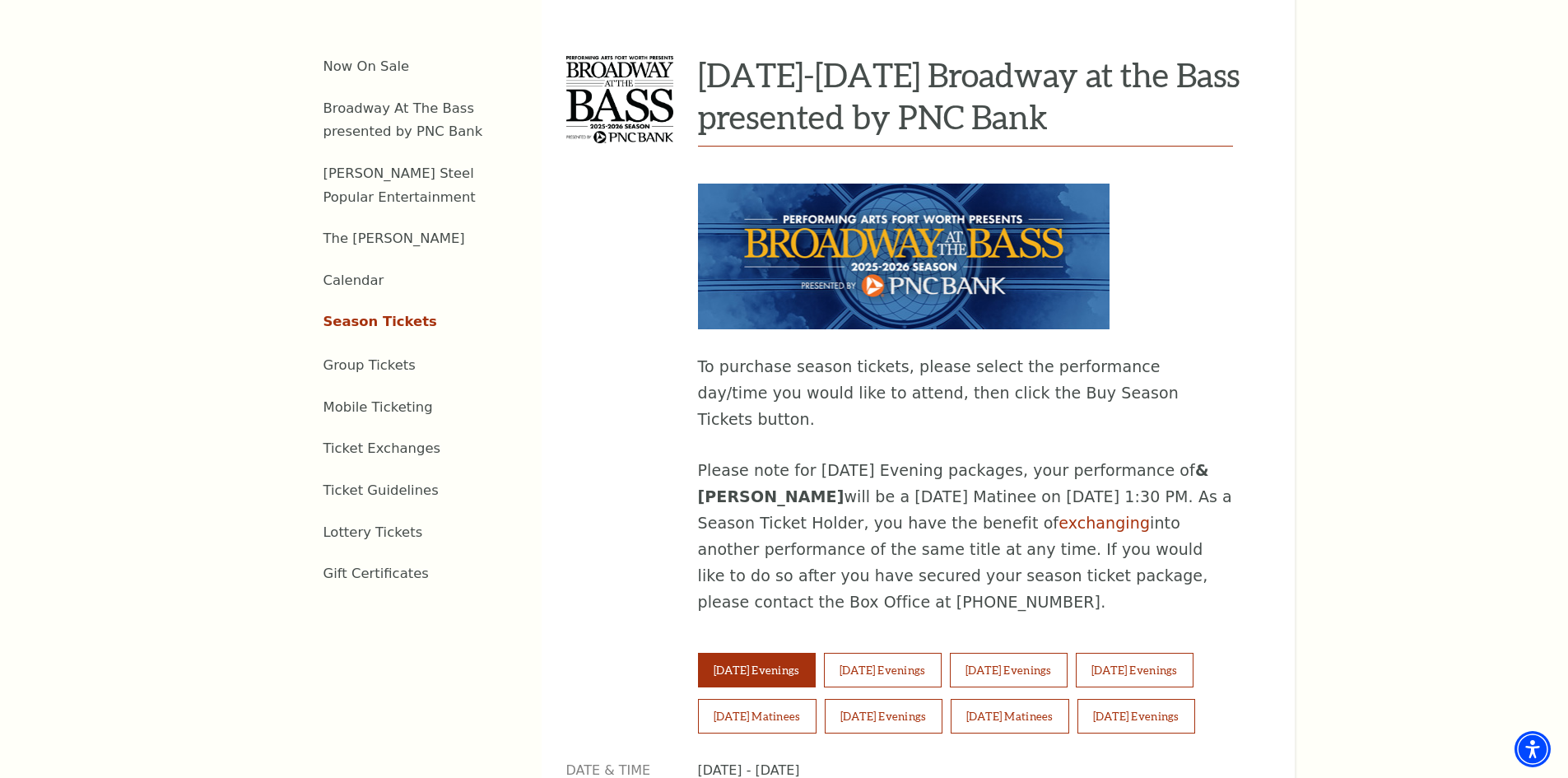
scroll to position [741, 0]
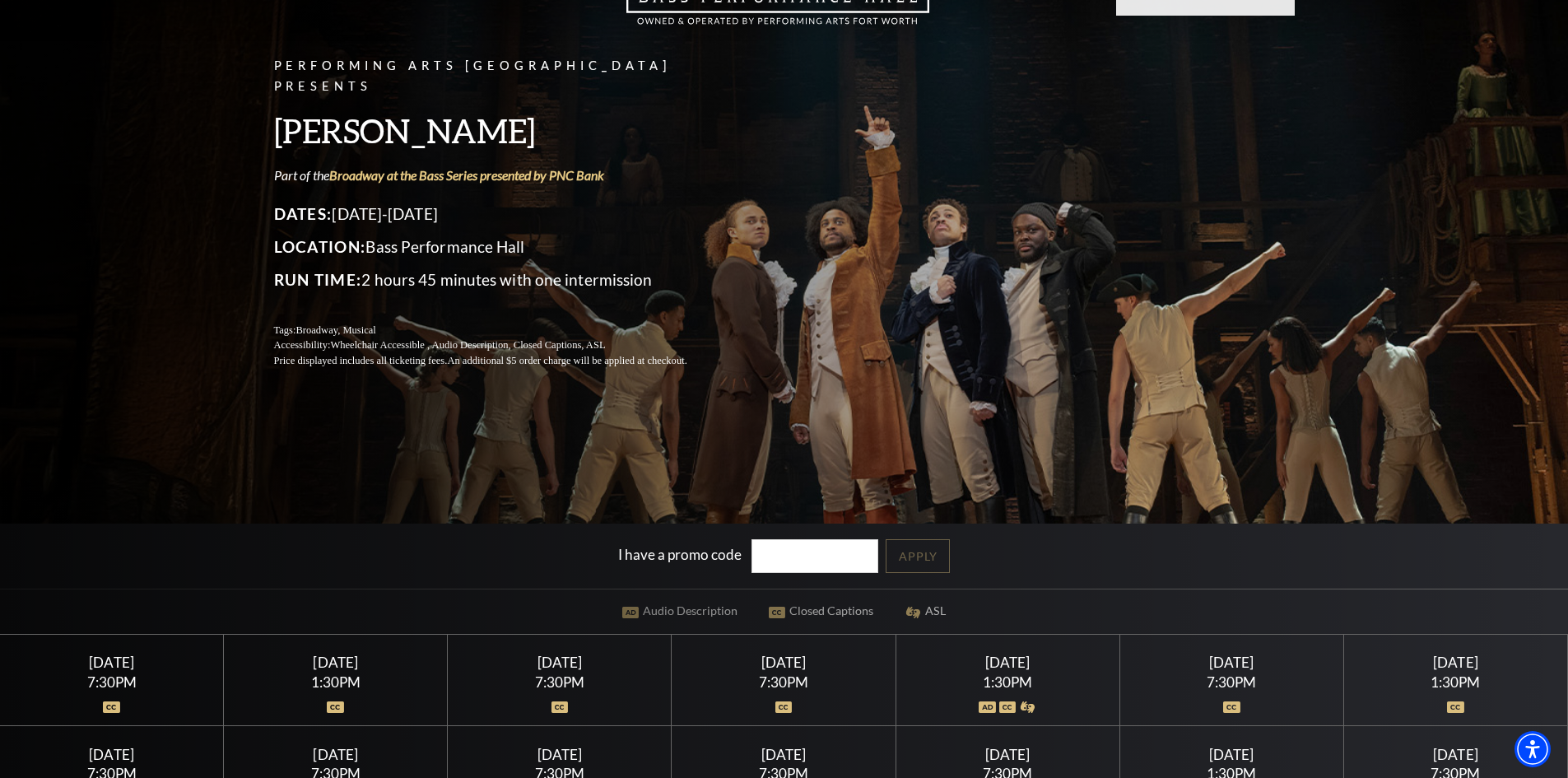
scroll to position [247, 0]
